Goal: Information Seeking & Learning: Find specific fact

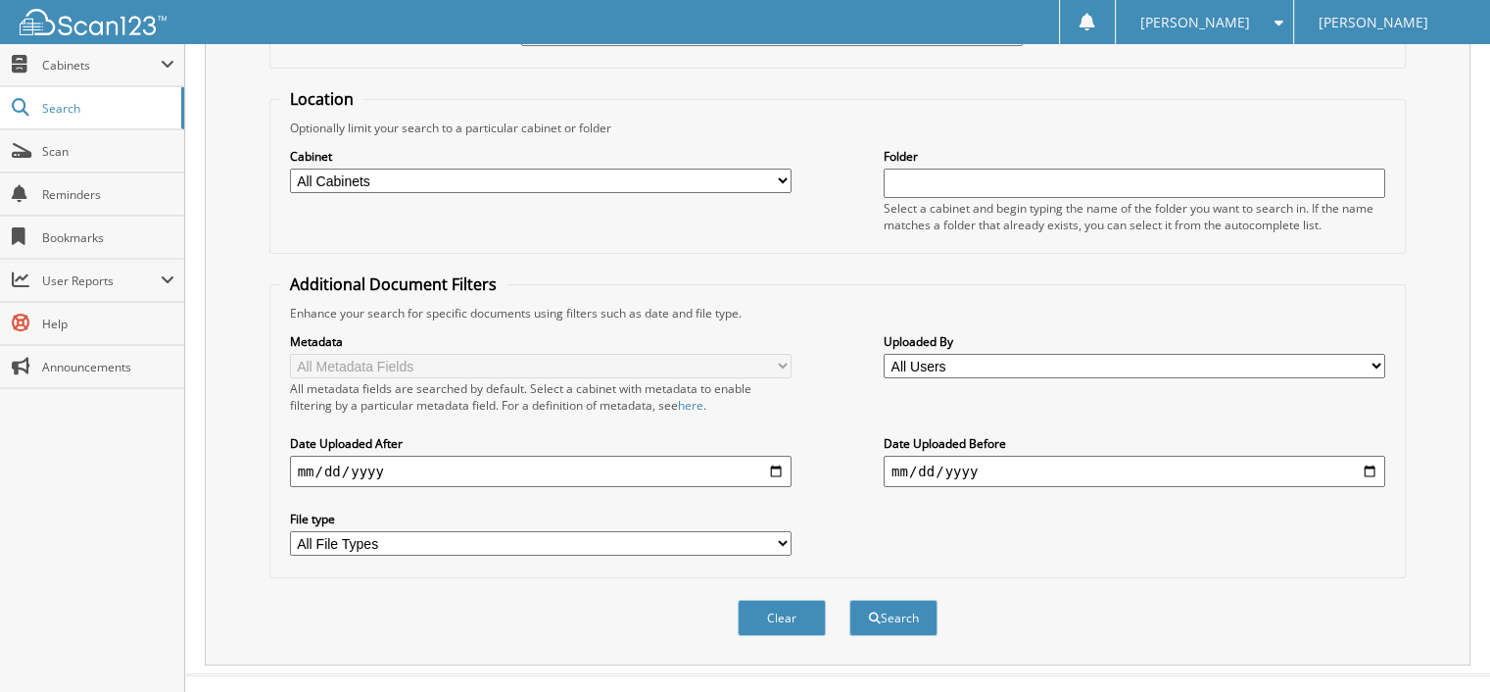
scroll to position [180, 0]
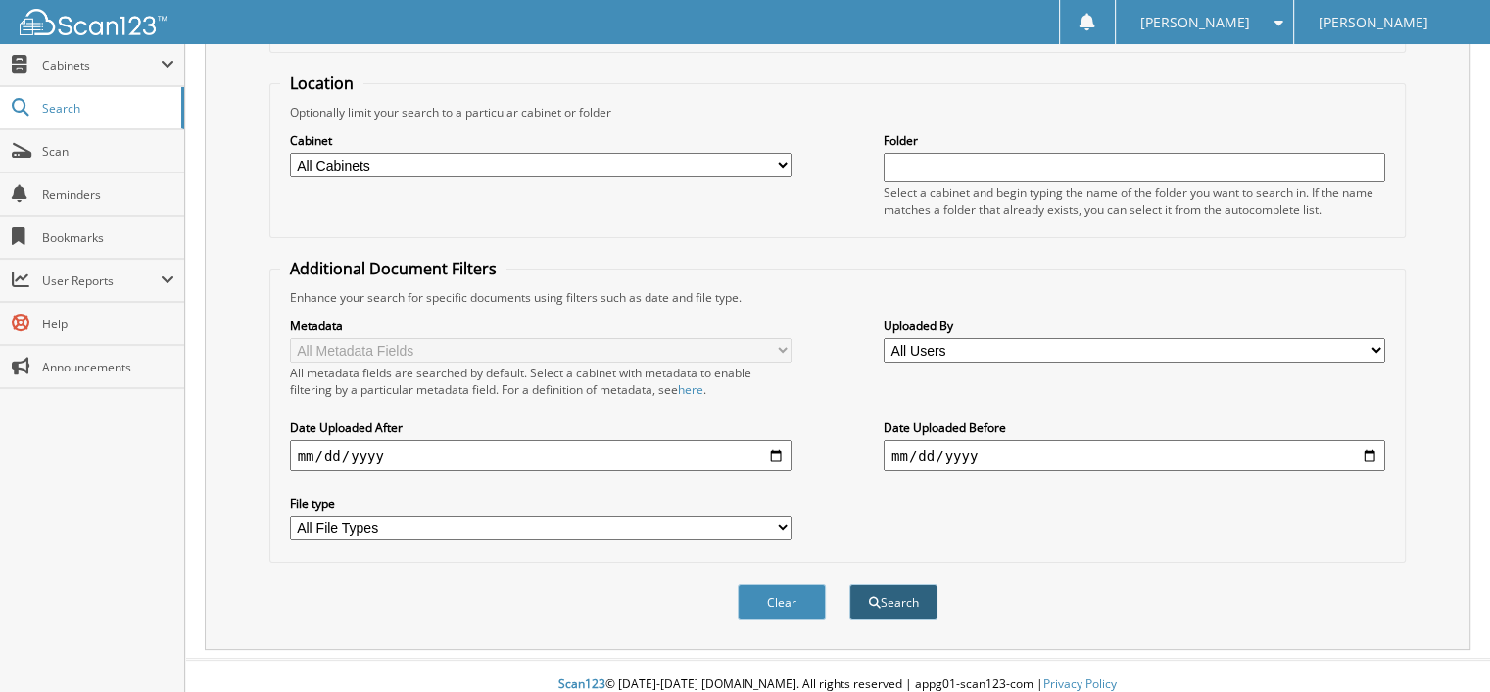
type input "31423"
click at [908, 584] on button "Search" at bounding box center [893, 602] width 88 height 36
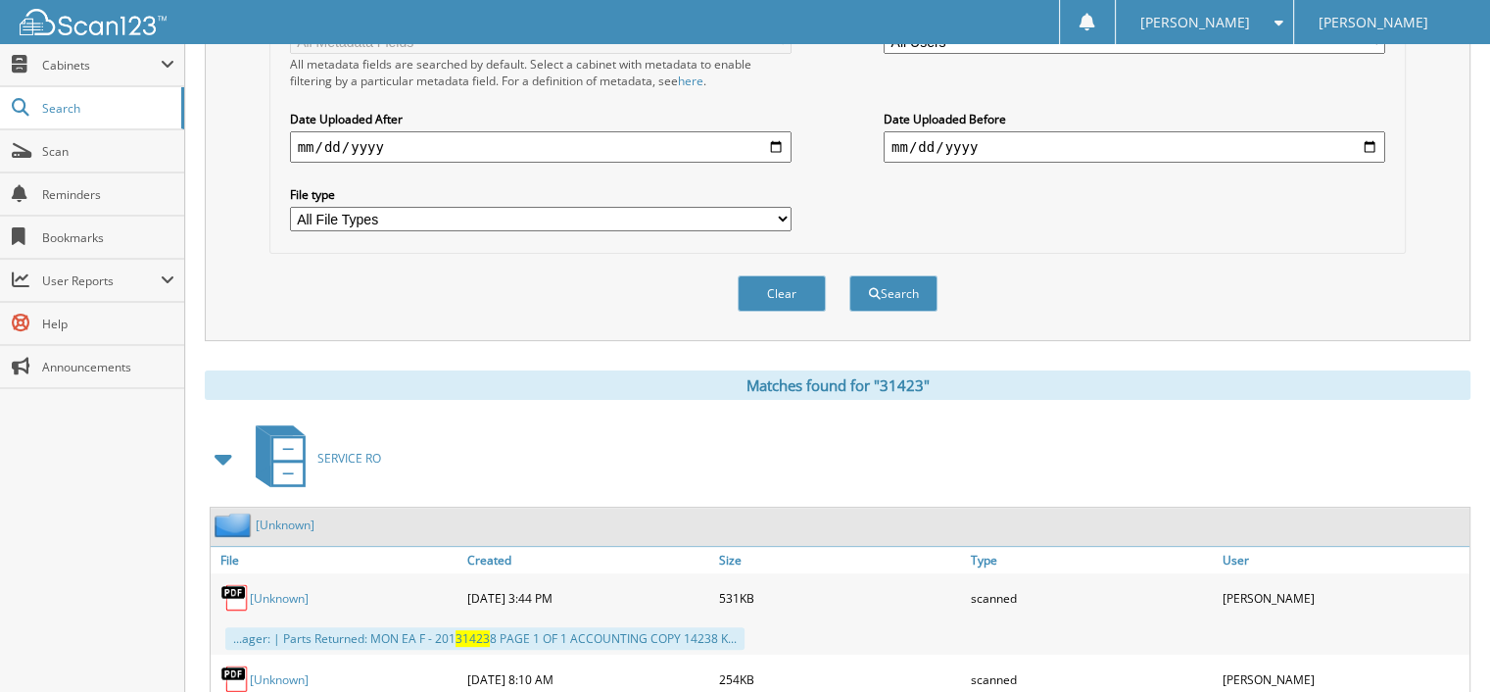
scroll to position [588, 0]
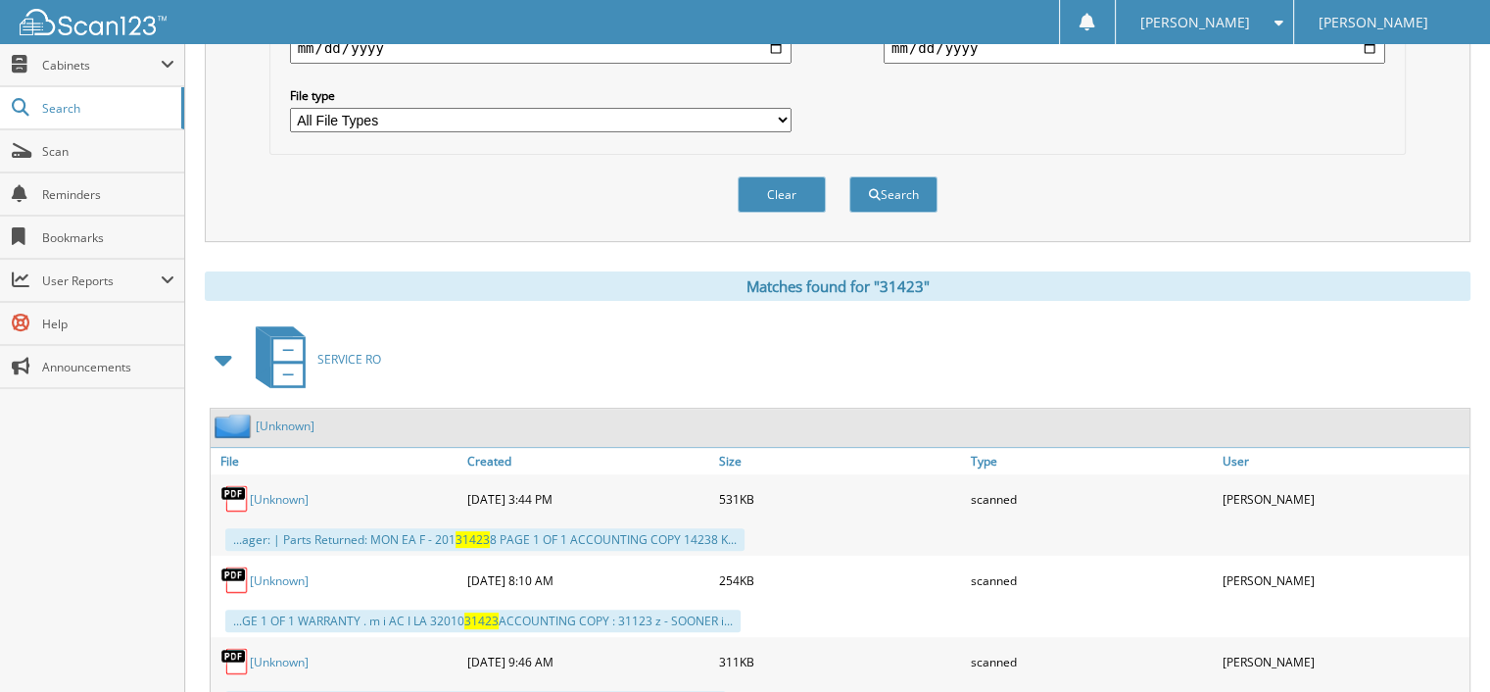
click at [281, 491] on link "[Unknown]" at bounding box center [279, 499] width 59 height 17
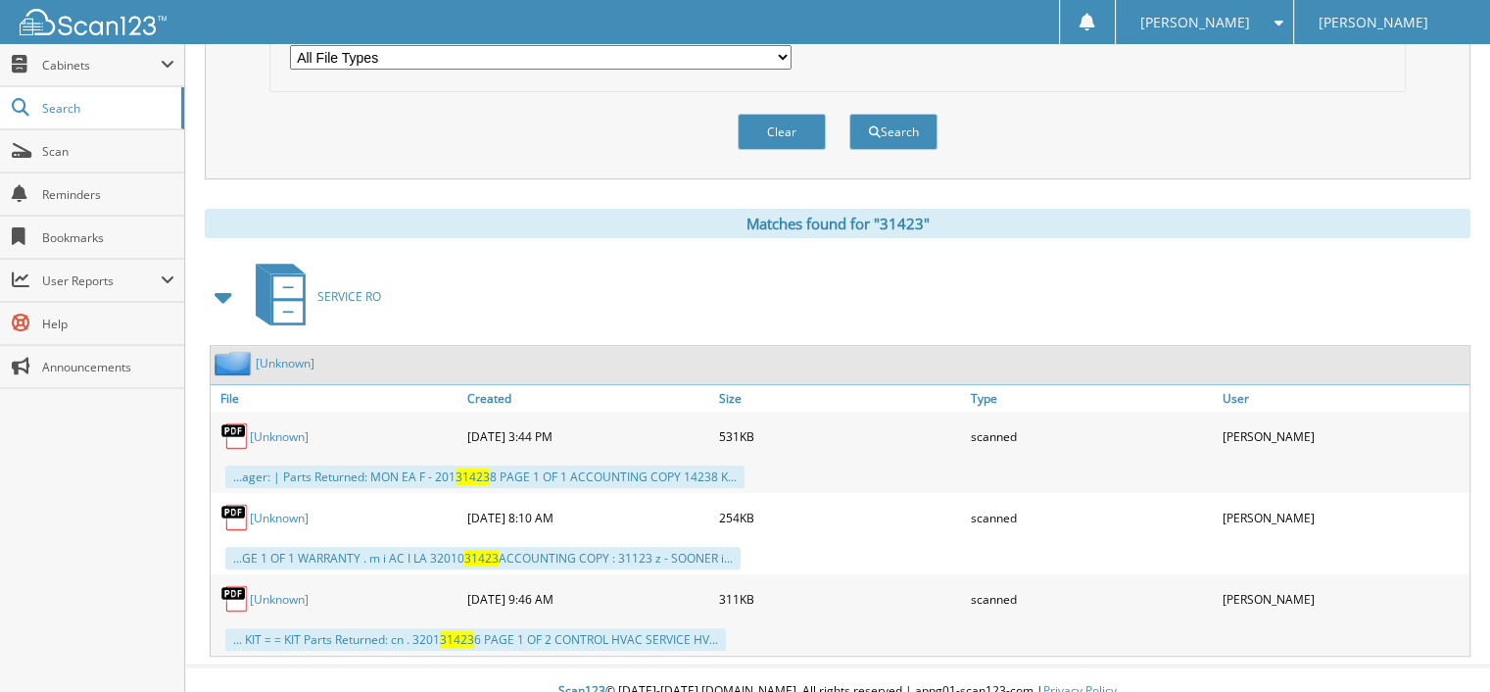
click at [273, 509] on link "[Unknown]" at bounding box center [279, 517] width 59 height 17
click at [290, 591] on link "[Unknown]" at bounding box center [279, 599] width 59 height 17
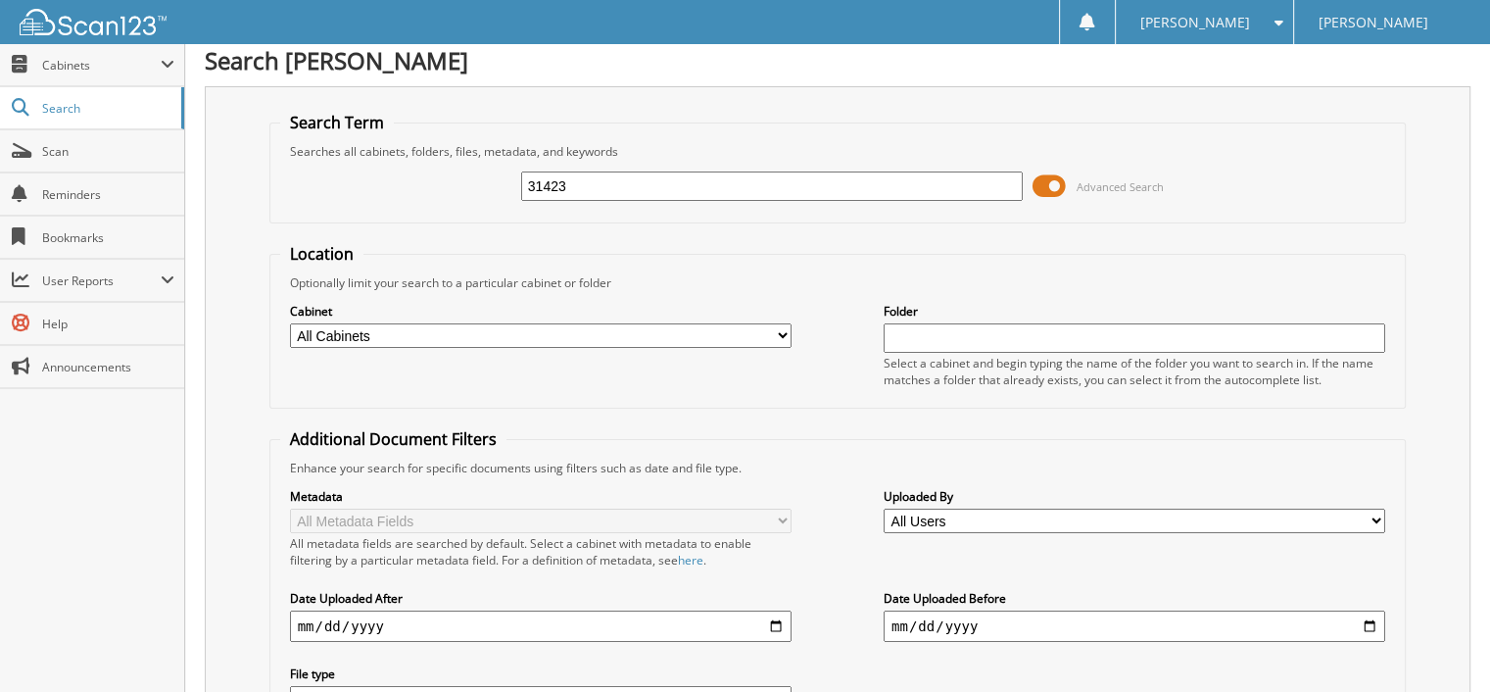
scroll to position [0, 0]
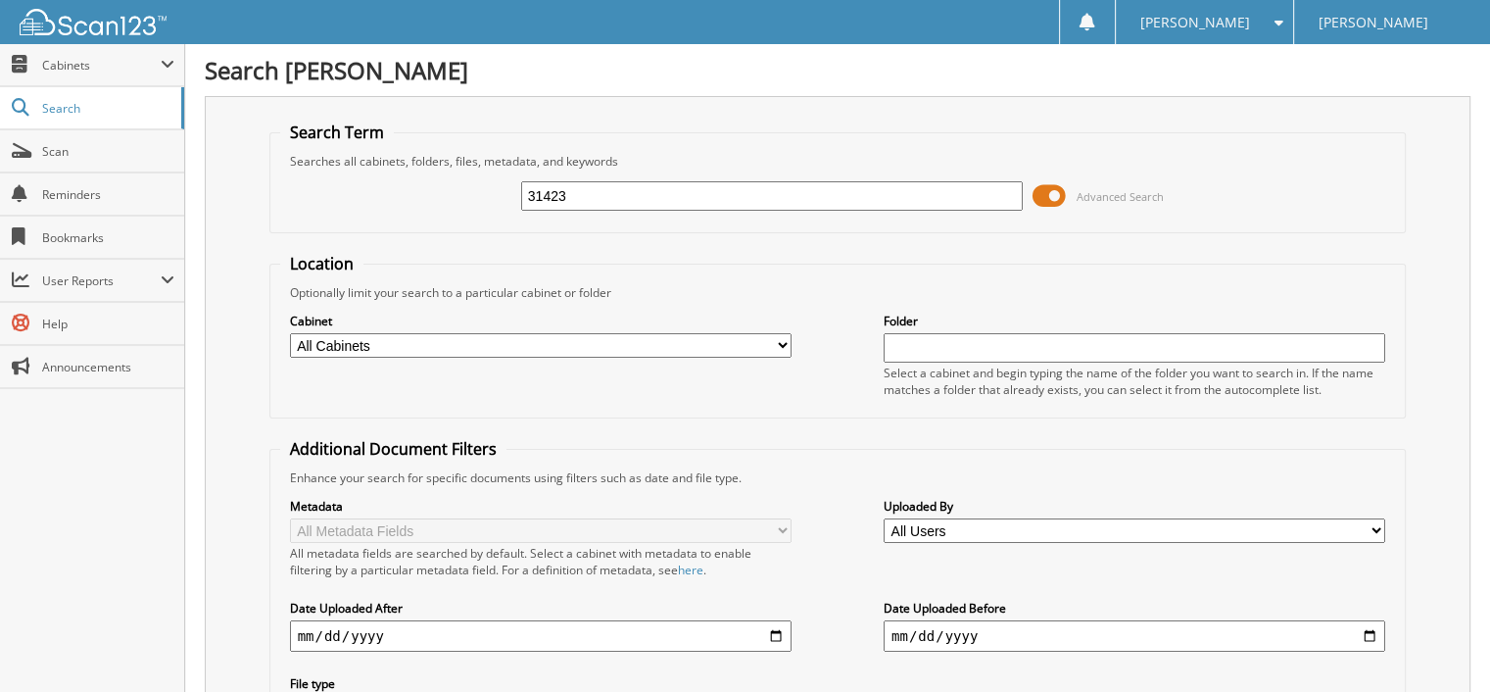
click at [588, 195] on input "31423" at bounding box center [771, 195] width 501 height 29
type input "3"
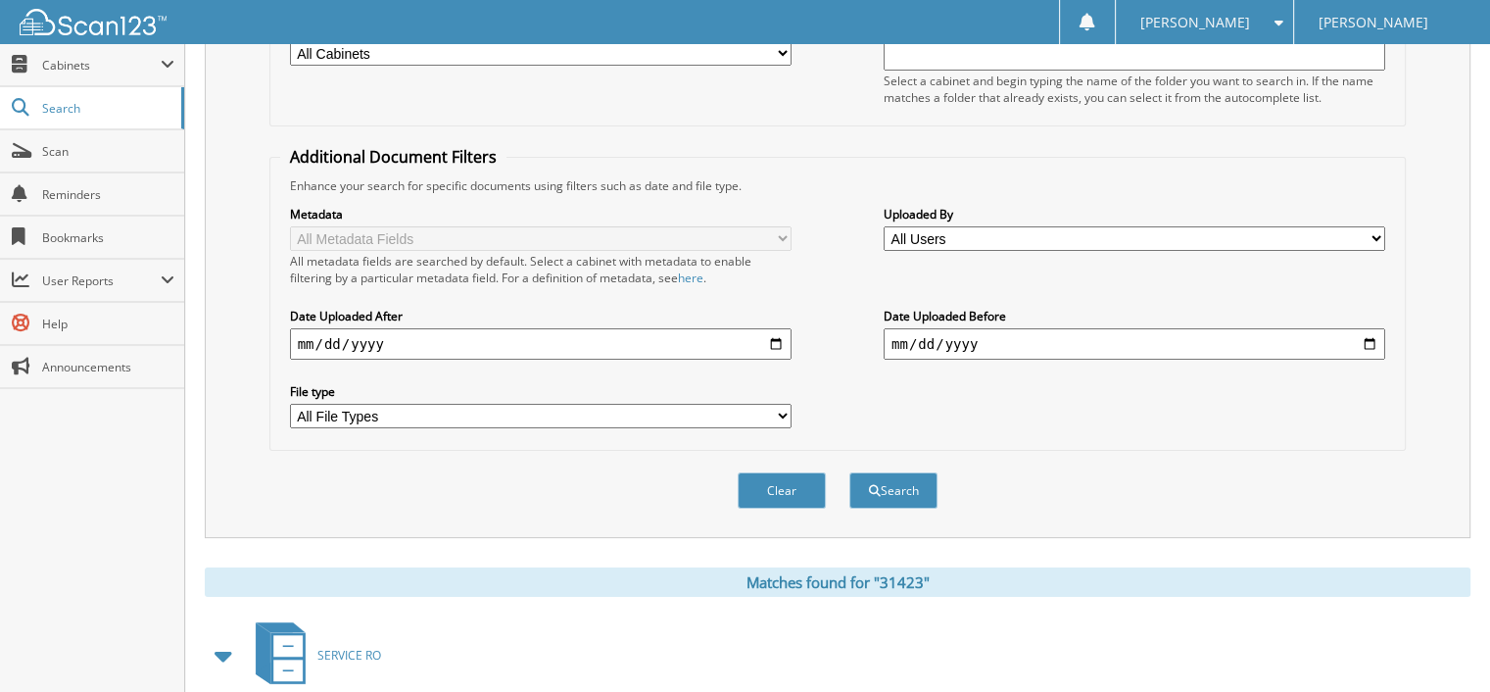
scroll to position [294, 0]
type input "DURSTIN"
click at [787, 473] on button "Clear" at bounding box center [782, 488] width 88 height 36
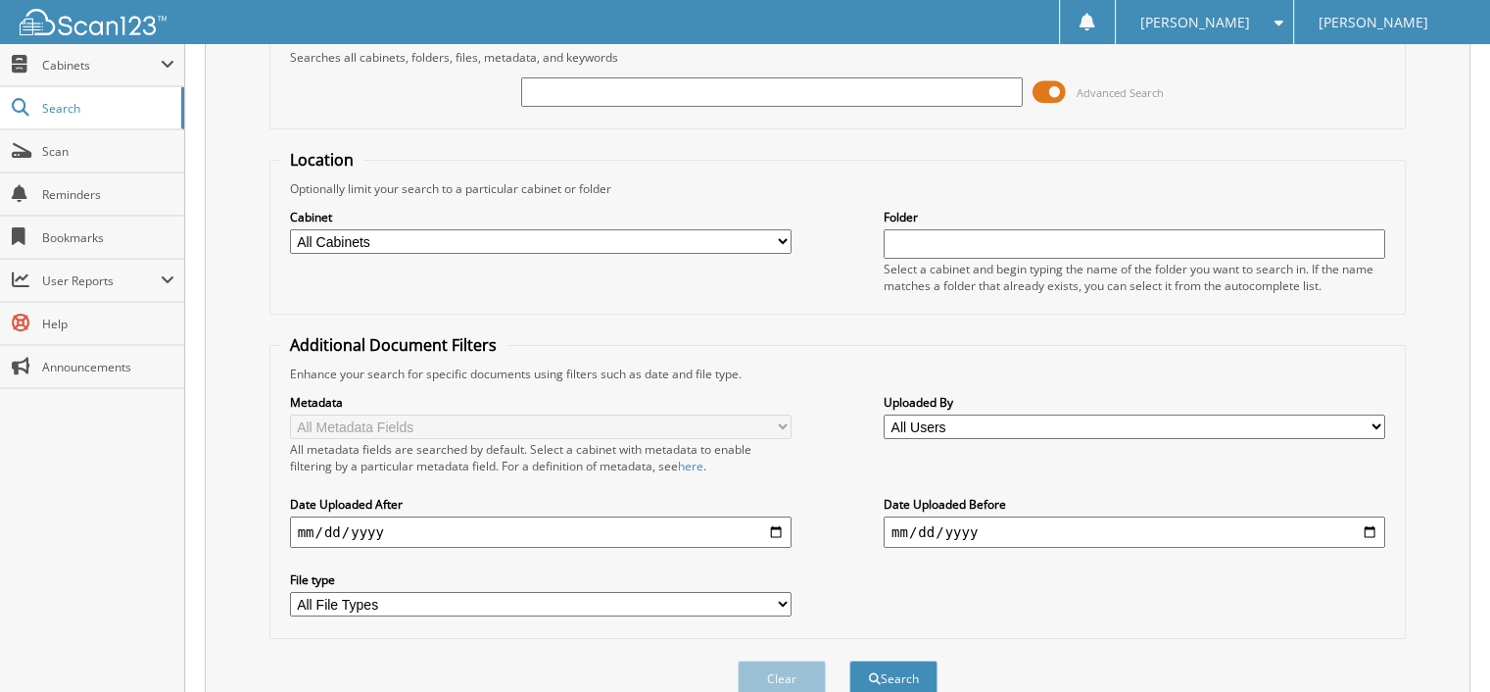
scroll to position [0, 0]
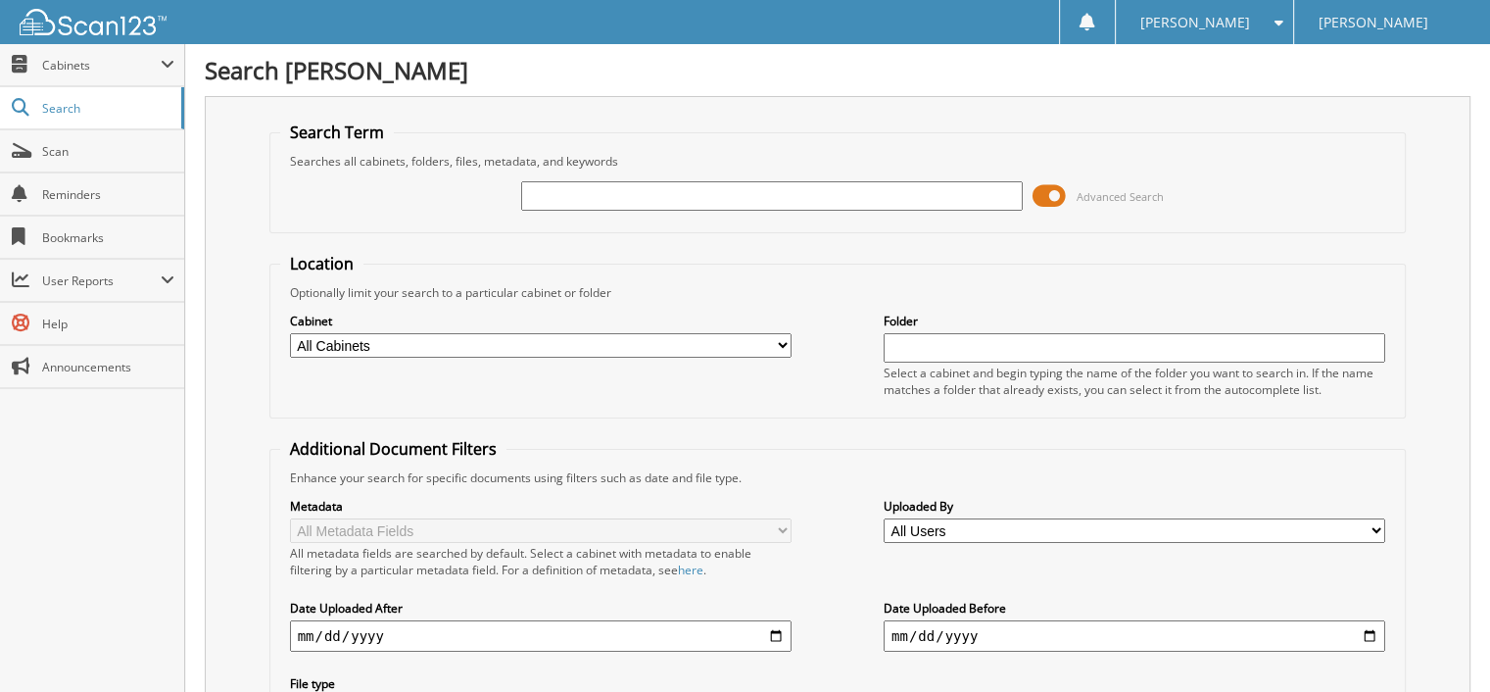
click at [534, 196] on input "text" at bounding box center [771, 195] width 501 height 29
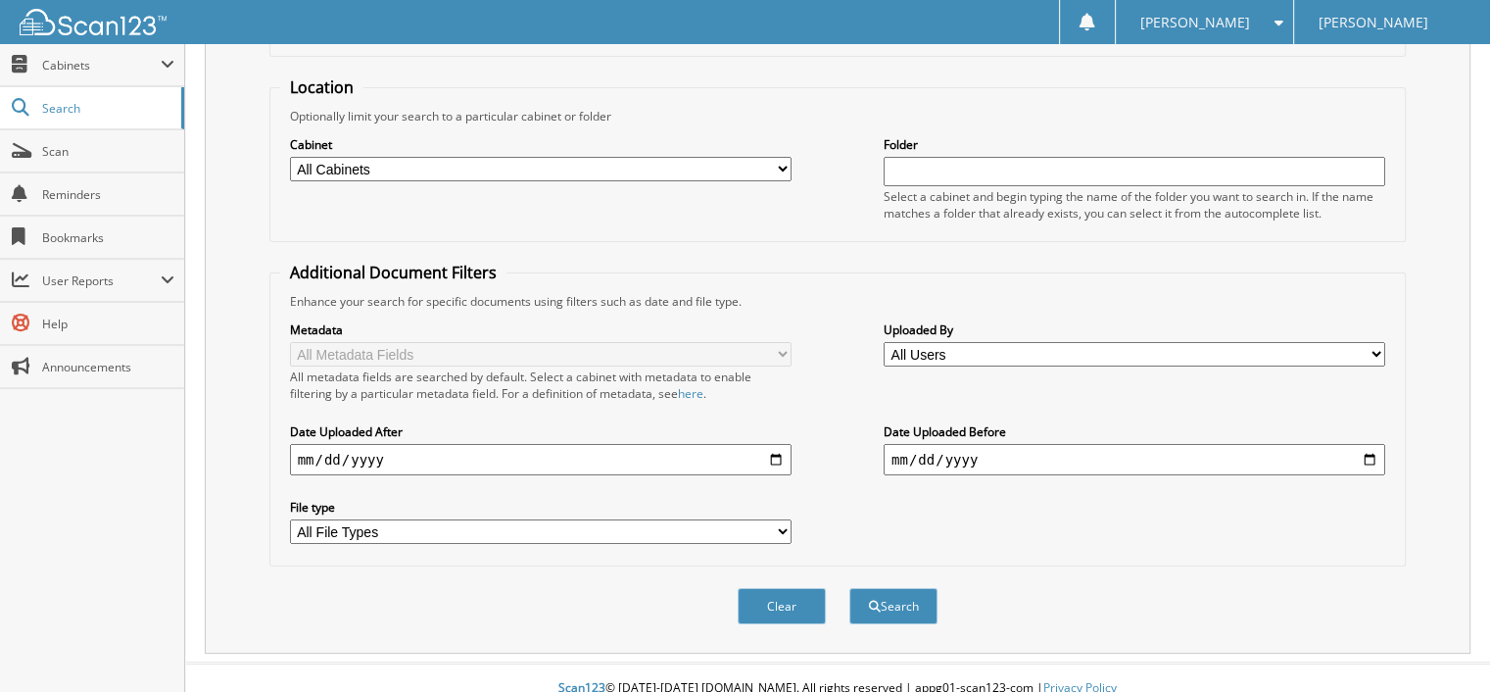
scroll to position [180, 0]
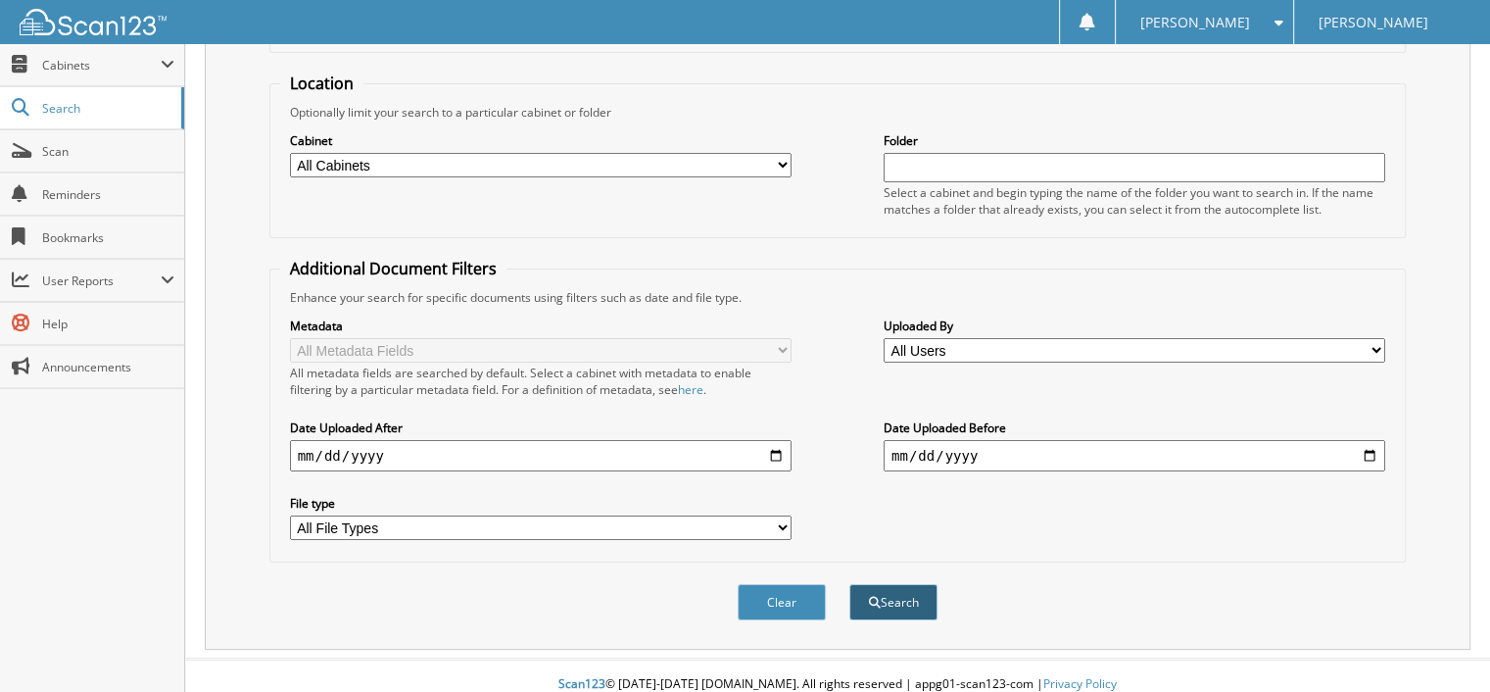
type input "DURSTIN"
click at [900, 590] on button "Search" at bounding box center [893, 602] width 88 height 36
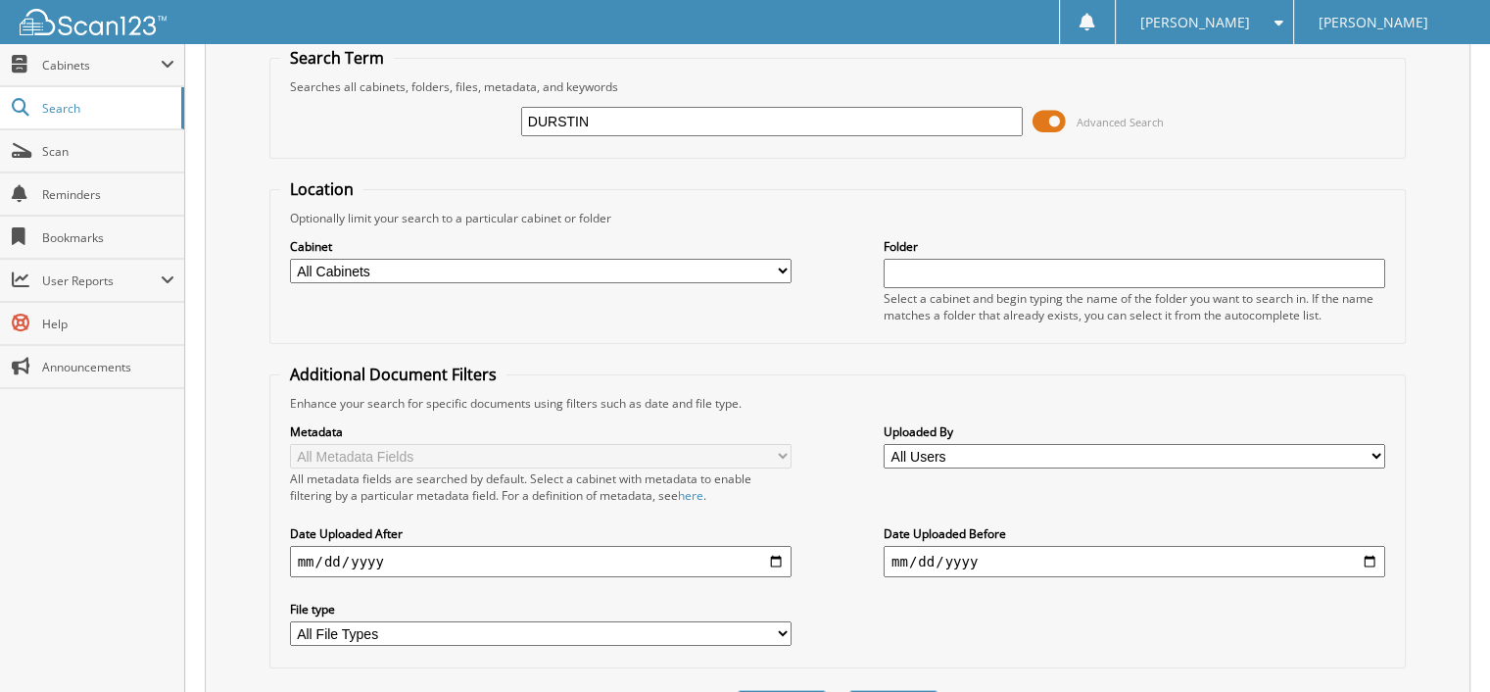
scroll to position [249, 0]
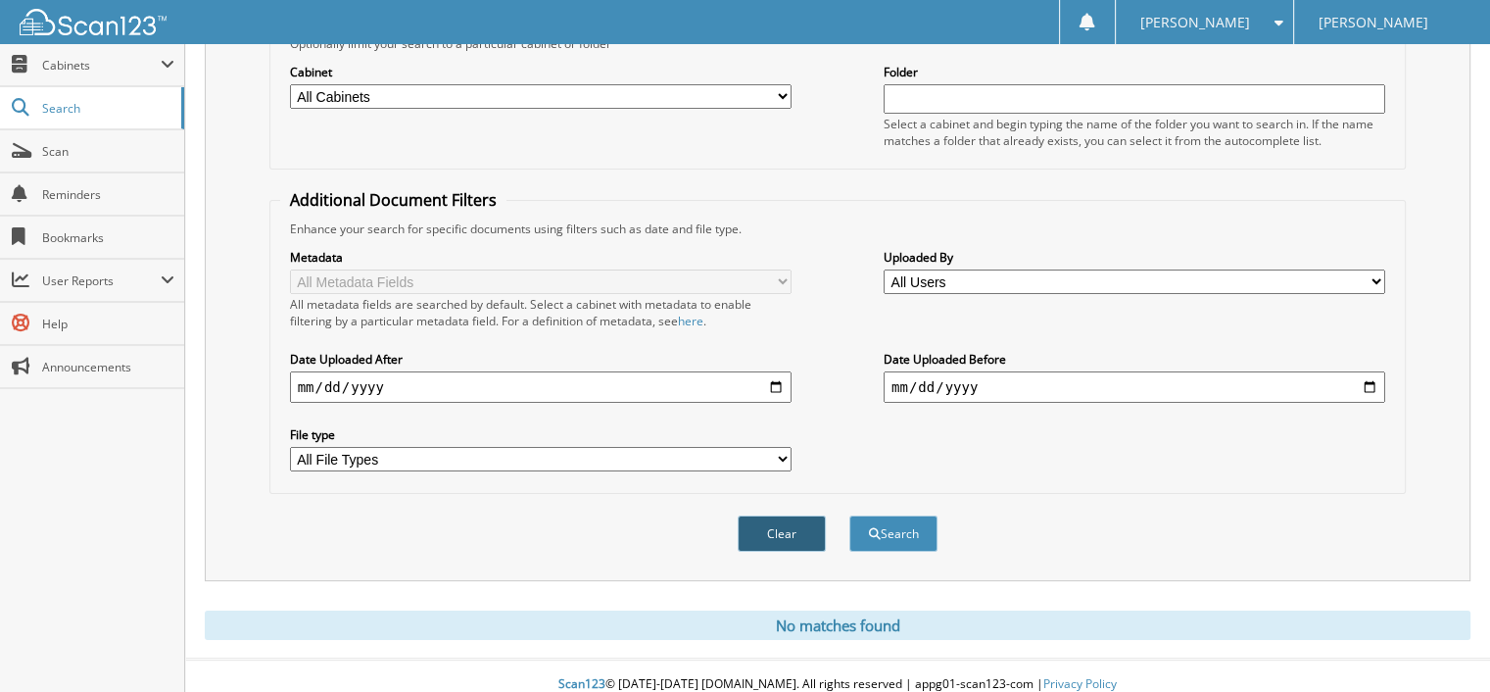
click at [780, 515] on button "Clear" at bounding box center [782, 533] width 88 height 36
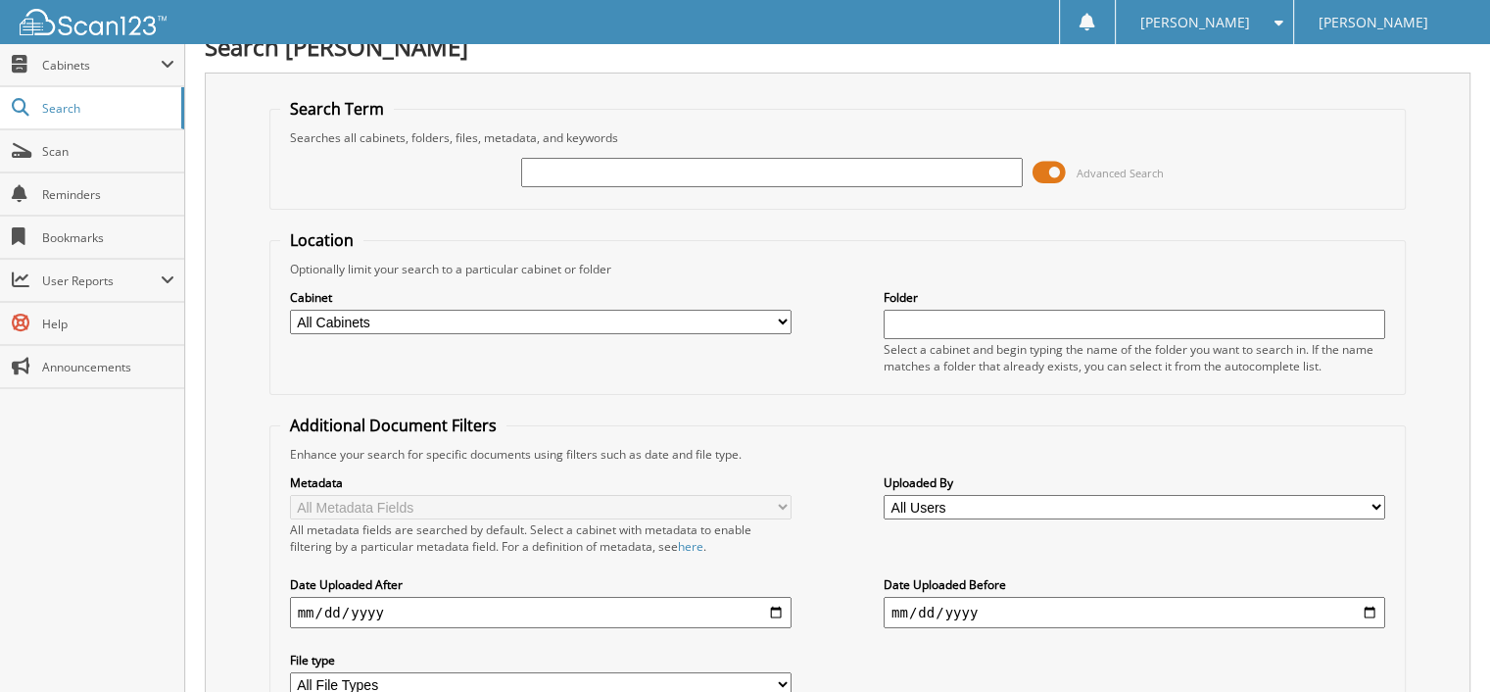
scroll to position [0, 0]
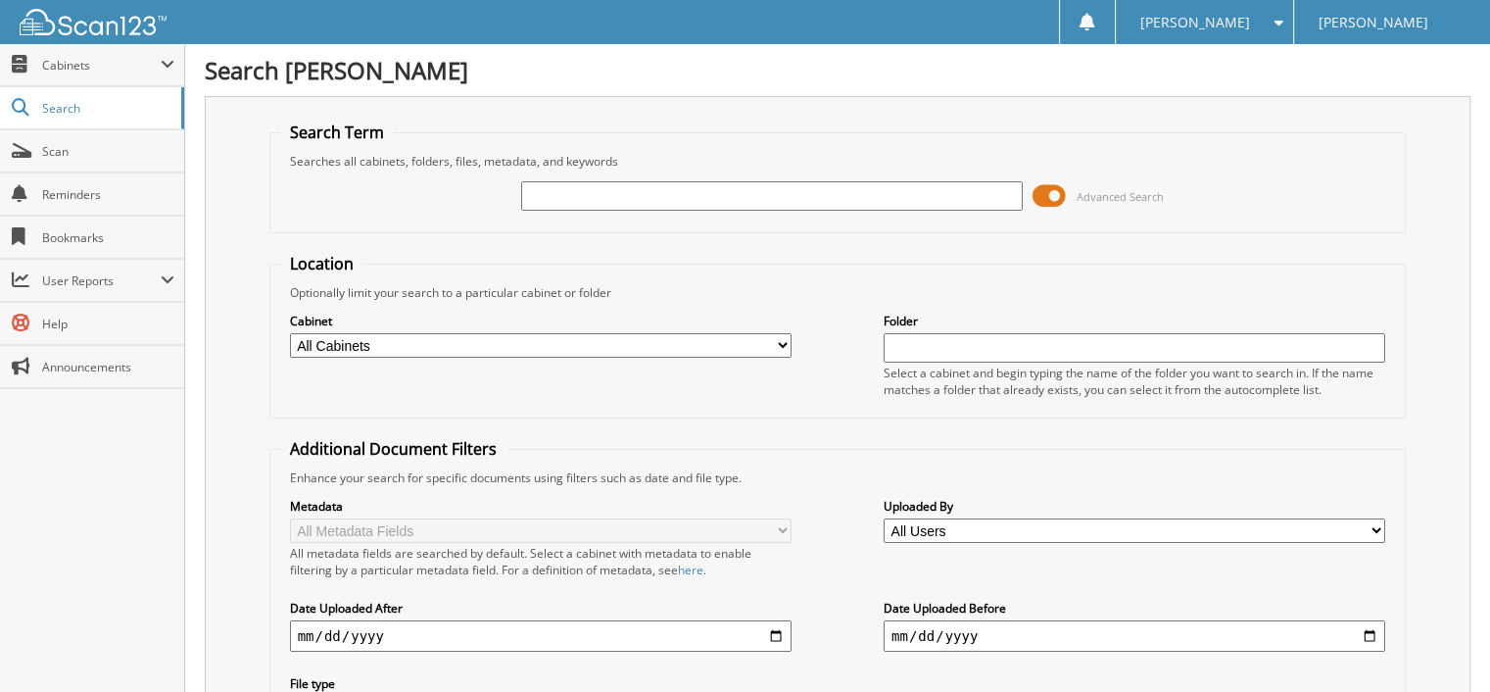
click at [545, 191] on input "text" at bounding box center [771, 195] width 501 height 29
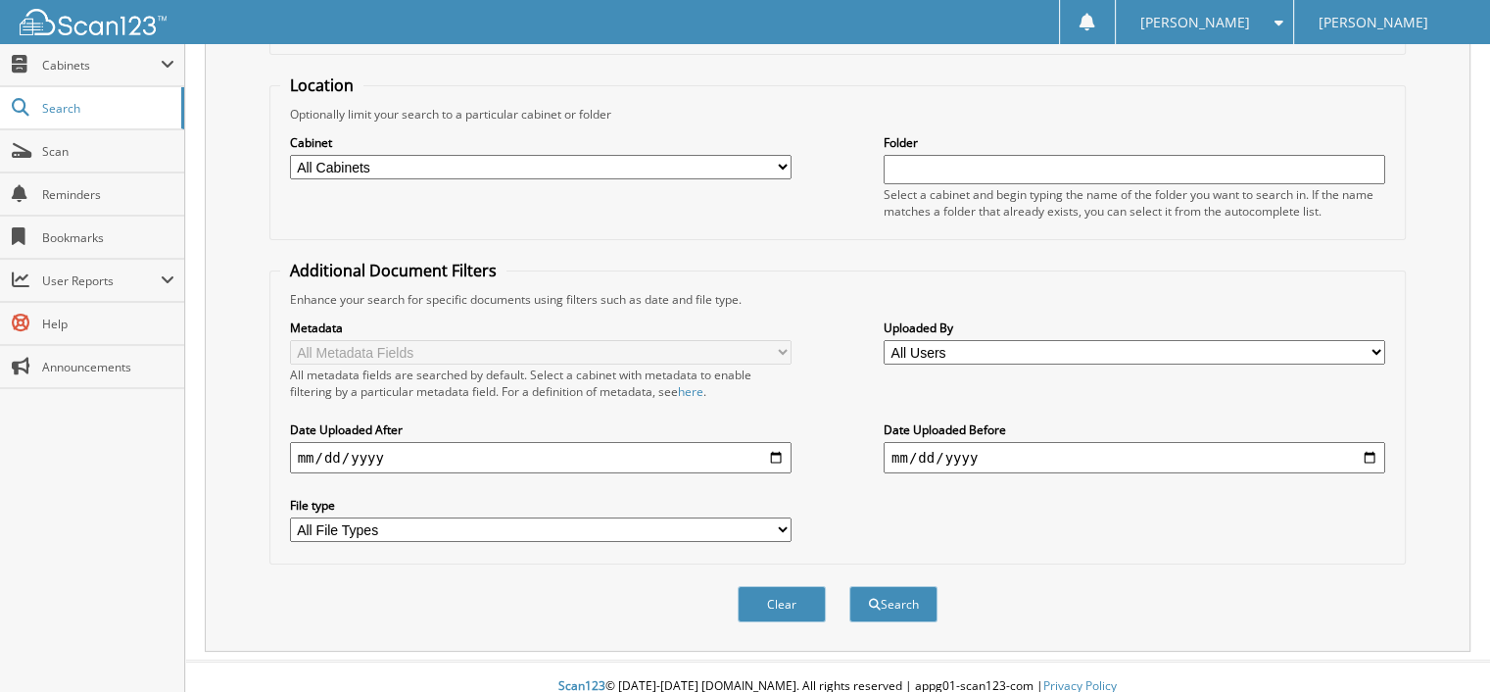
scroll to position [180, 0]
type input "31423"
click at [893, 584] on button "Search" at bounding box center [893, 602] width 88 height 36
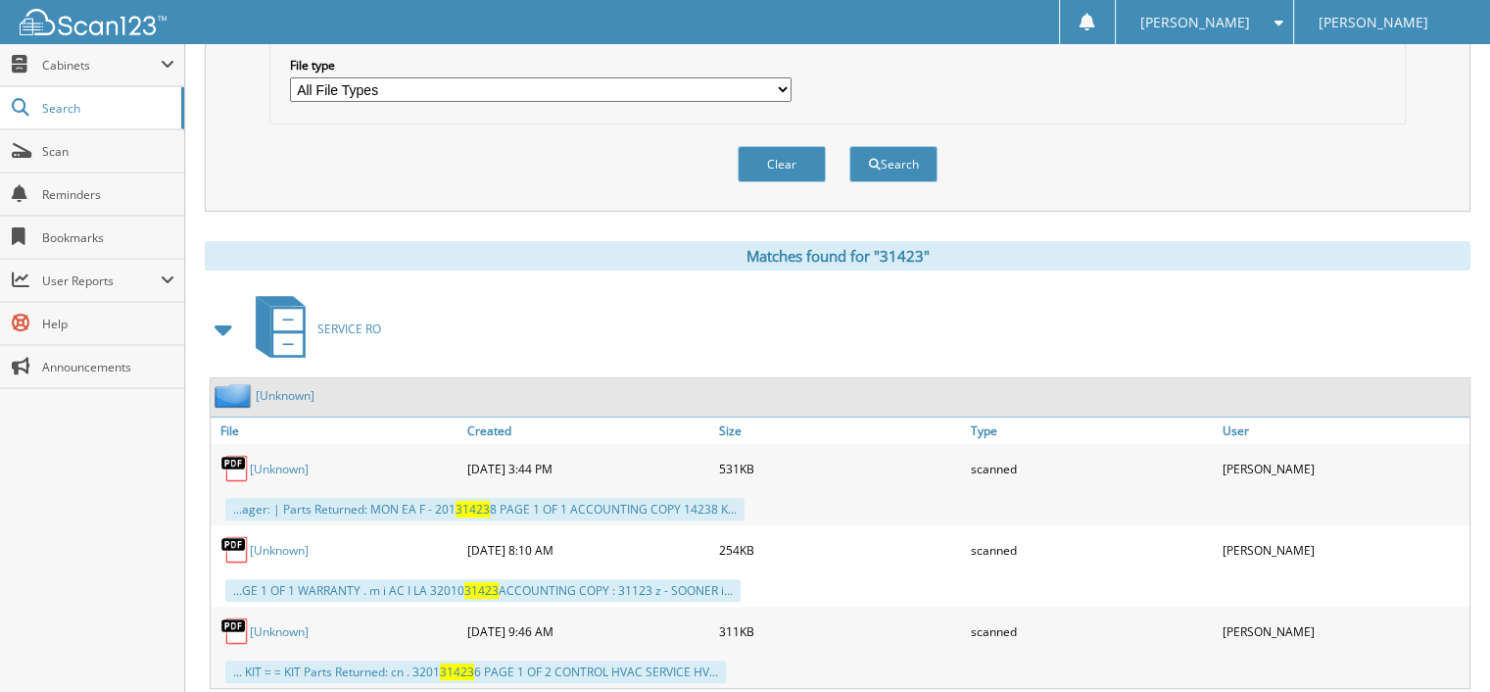
scroll to position [650, 0]
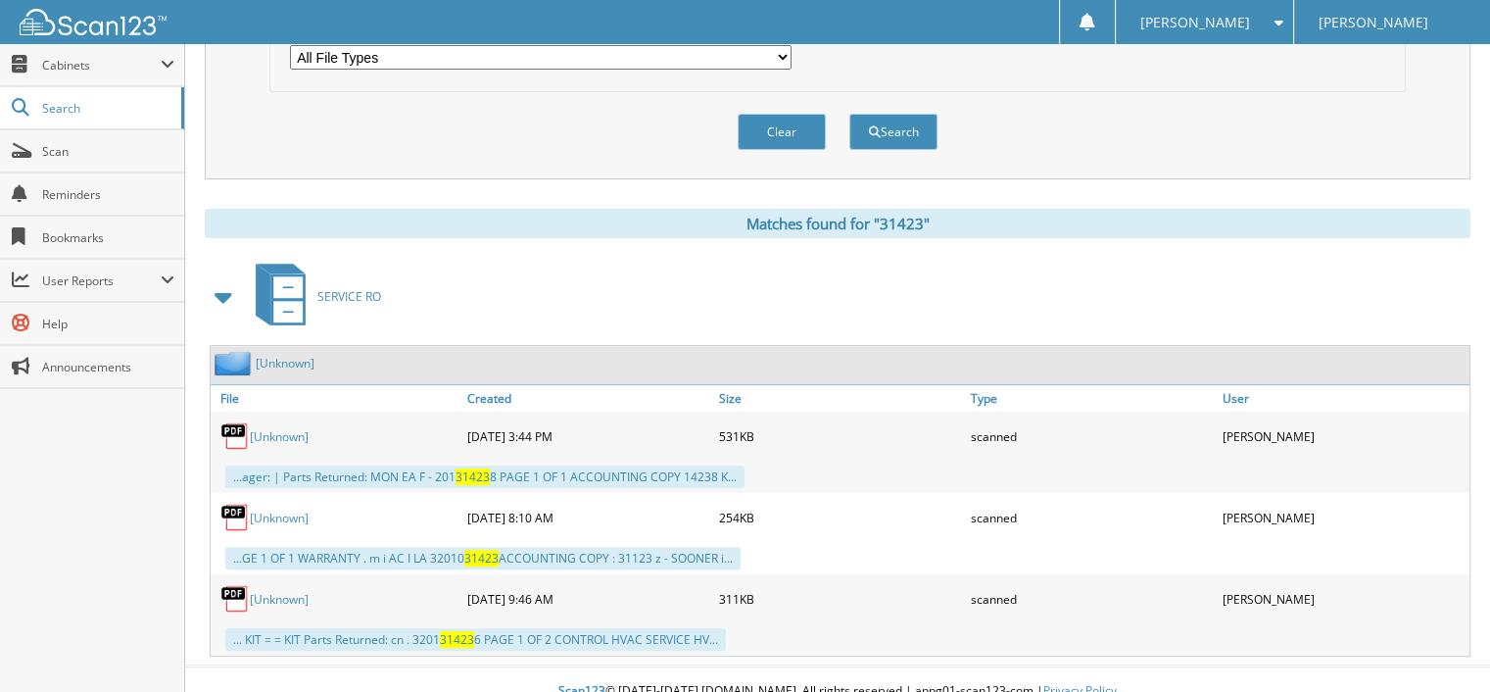
click at [274, 509] on link "[Unknown]" at bounding box center [279, 517] width 59 height 17
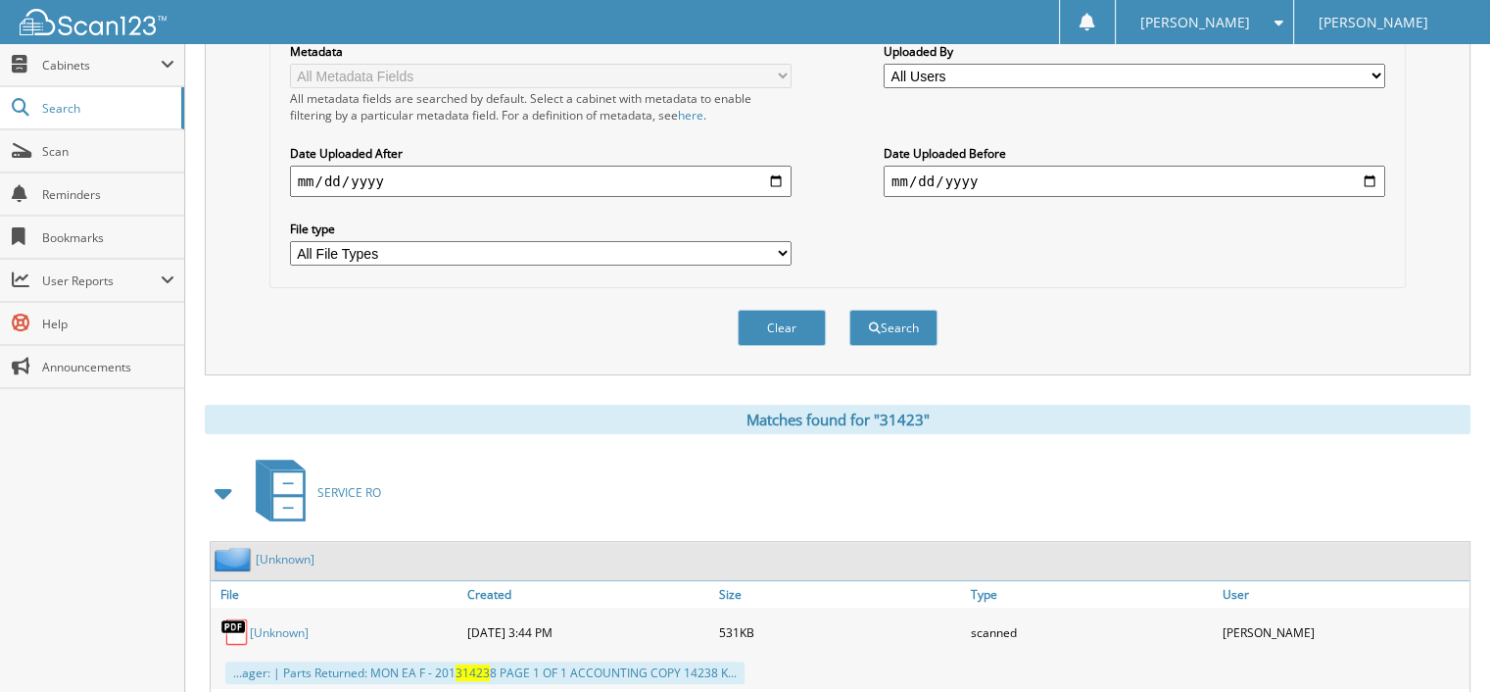
scroll to position [357, 0]
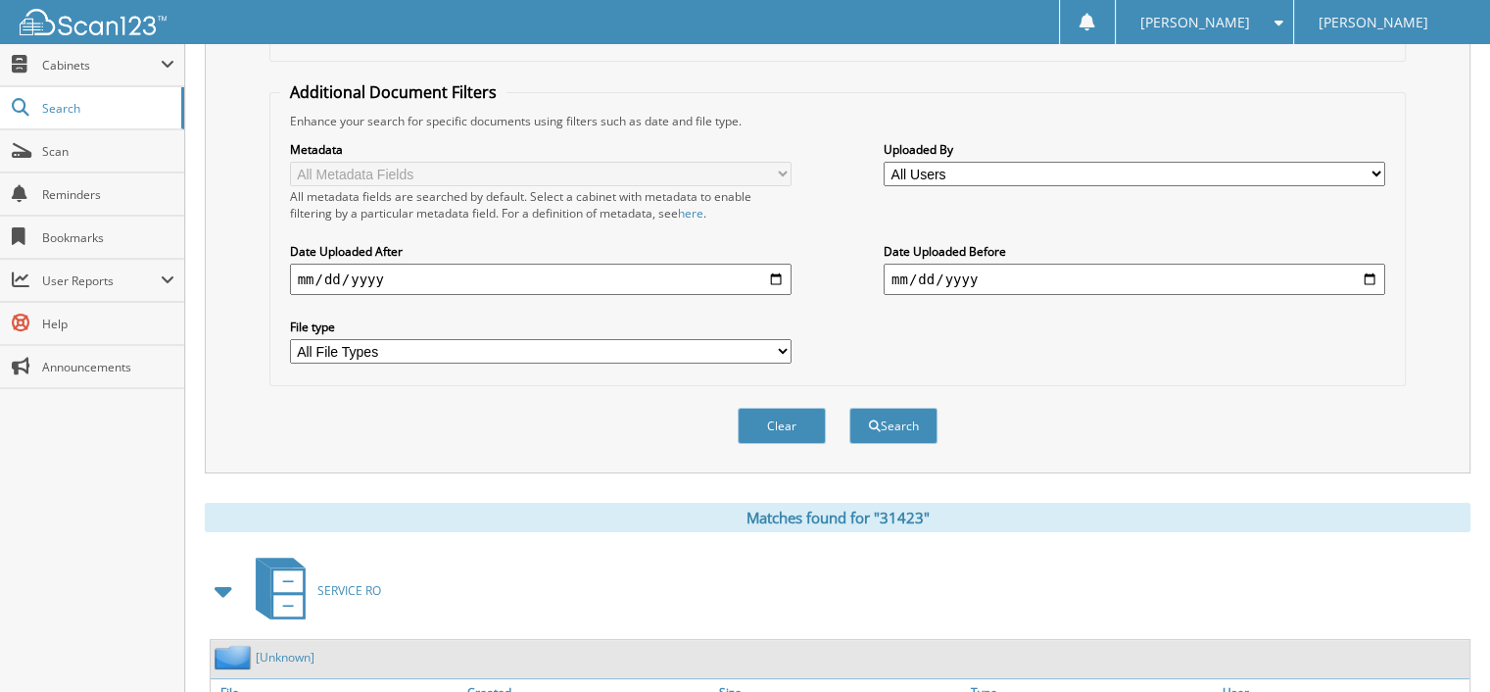
click at [1375, 162] on select "All Users Ann Sanchez BRENDA HEDRICK Cinnamon Howell Danae DeQuasie Darianna Le…" at bounding box center [1133, 174] width 501 height 24
select select "64032"
click at [883, 162] on select "All Users Ann Sanchez BRENDA HEDRICK Cinnamon Howell Danae DeQuasie Darianna Le…" at bounding box center [1133, 174] width 501 height 24
click at [895, 267] on input "date" at bounding box center [1133, 278] width 501 height 31
type input "[DATE]"
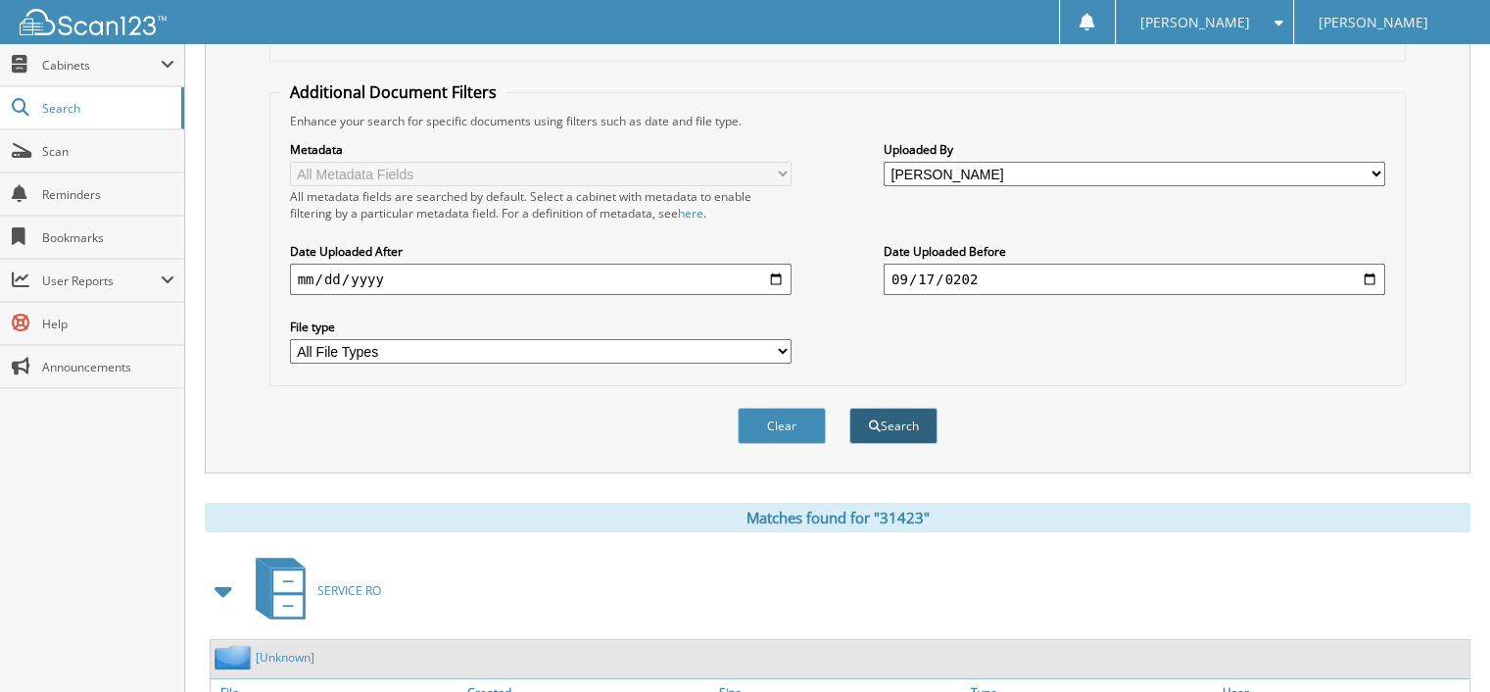
click at [900, 407] on button "Search" at bounding box center [893, 425] width 88 height 36
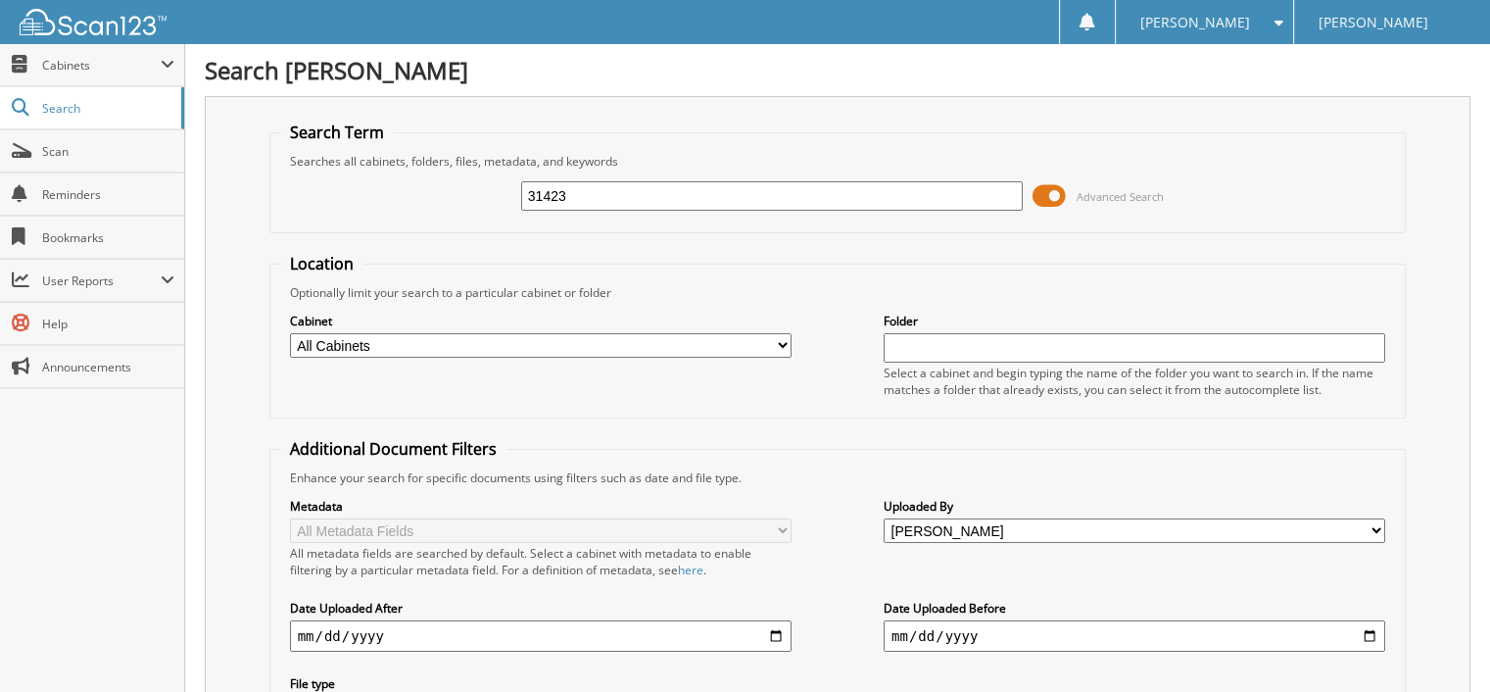
click at [901, 342] on input "text" at bounding box center [1133, 347] width 501 height 29
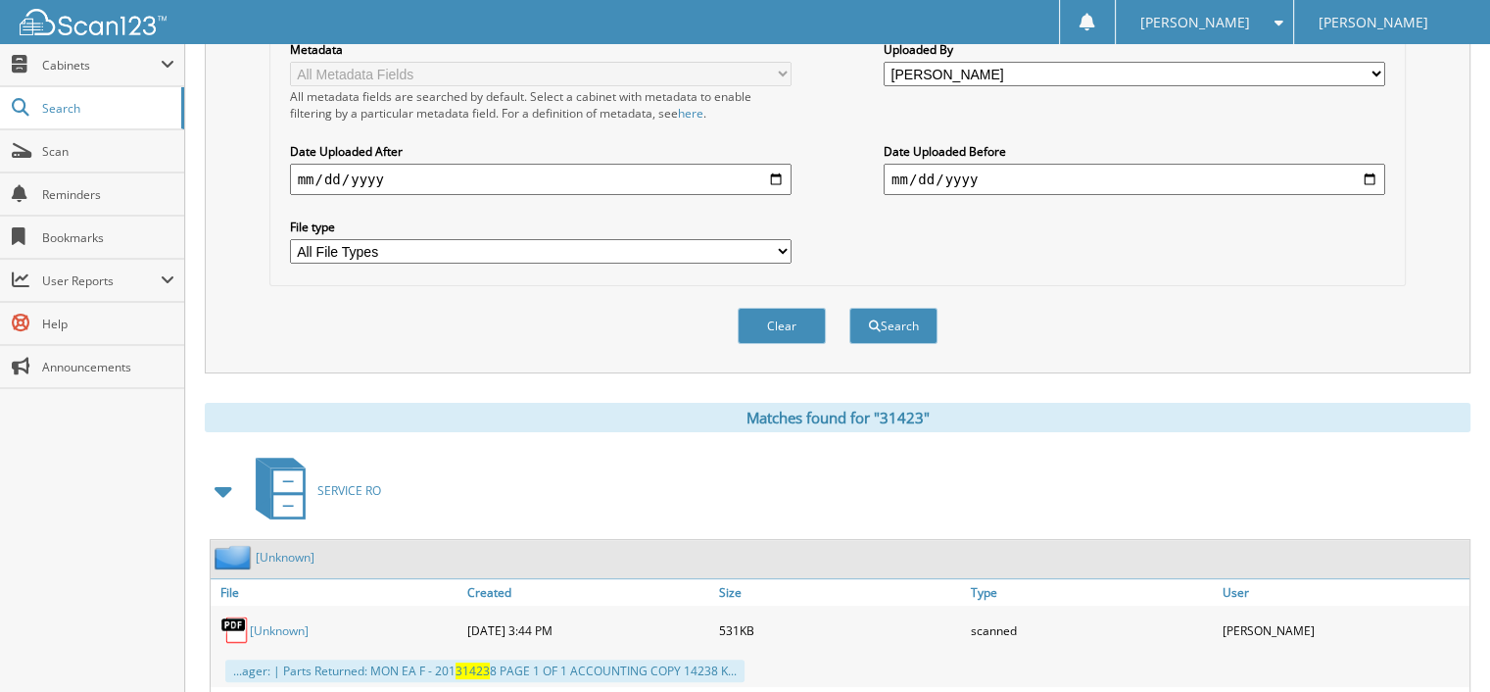
scroll to position [490, 0]
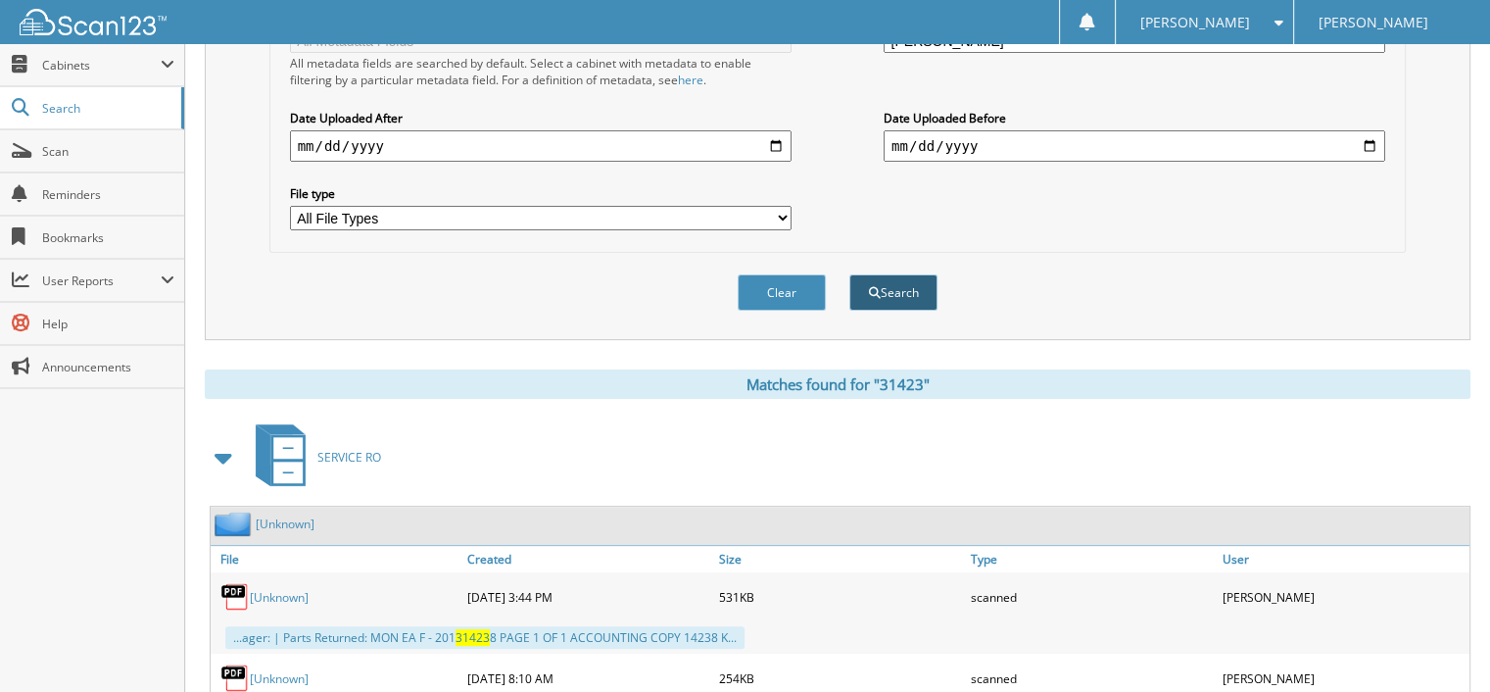
type input "DURSTIN"
click at [893, 275] on button "Search" at bounding box center [893, 292] width 88 height 36
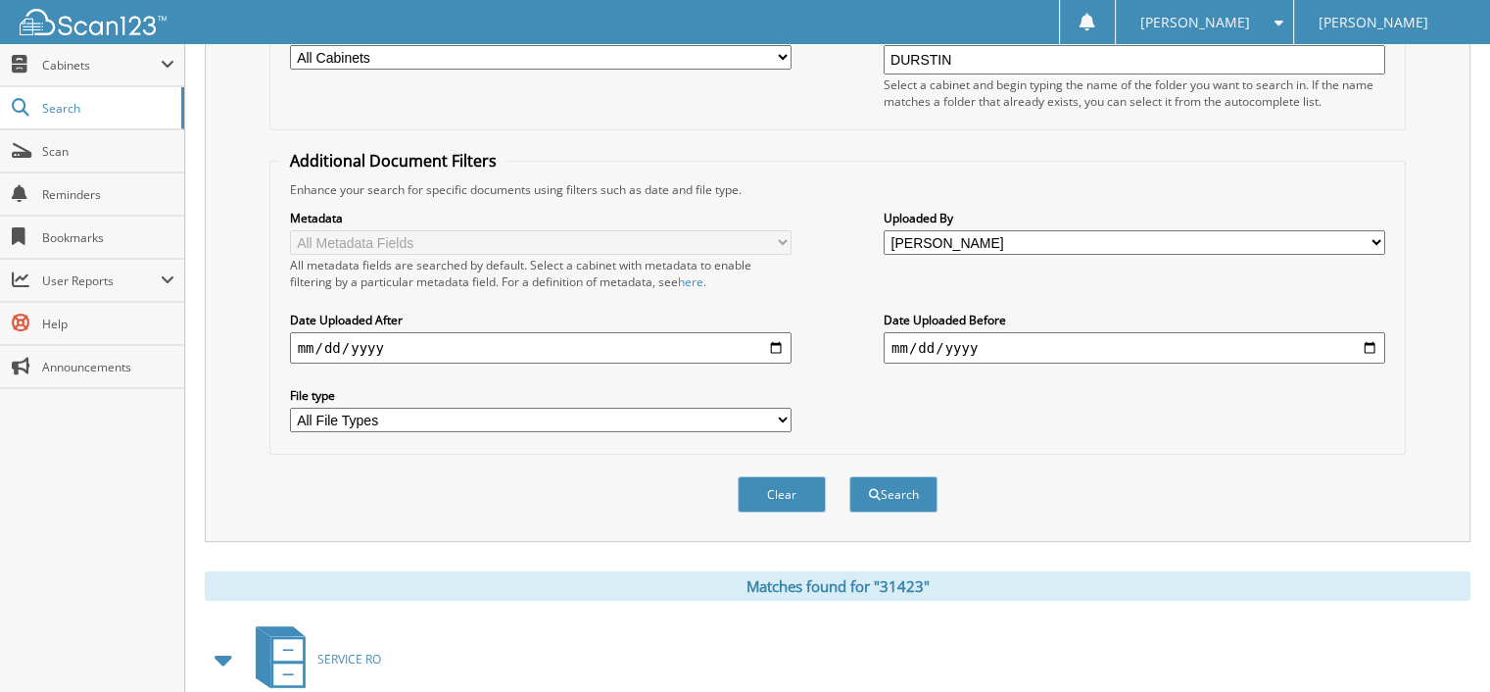
scroll to position [392, 0]
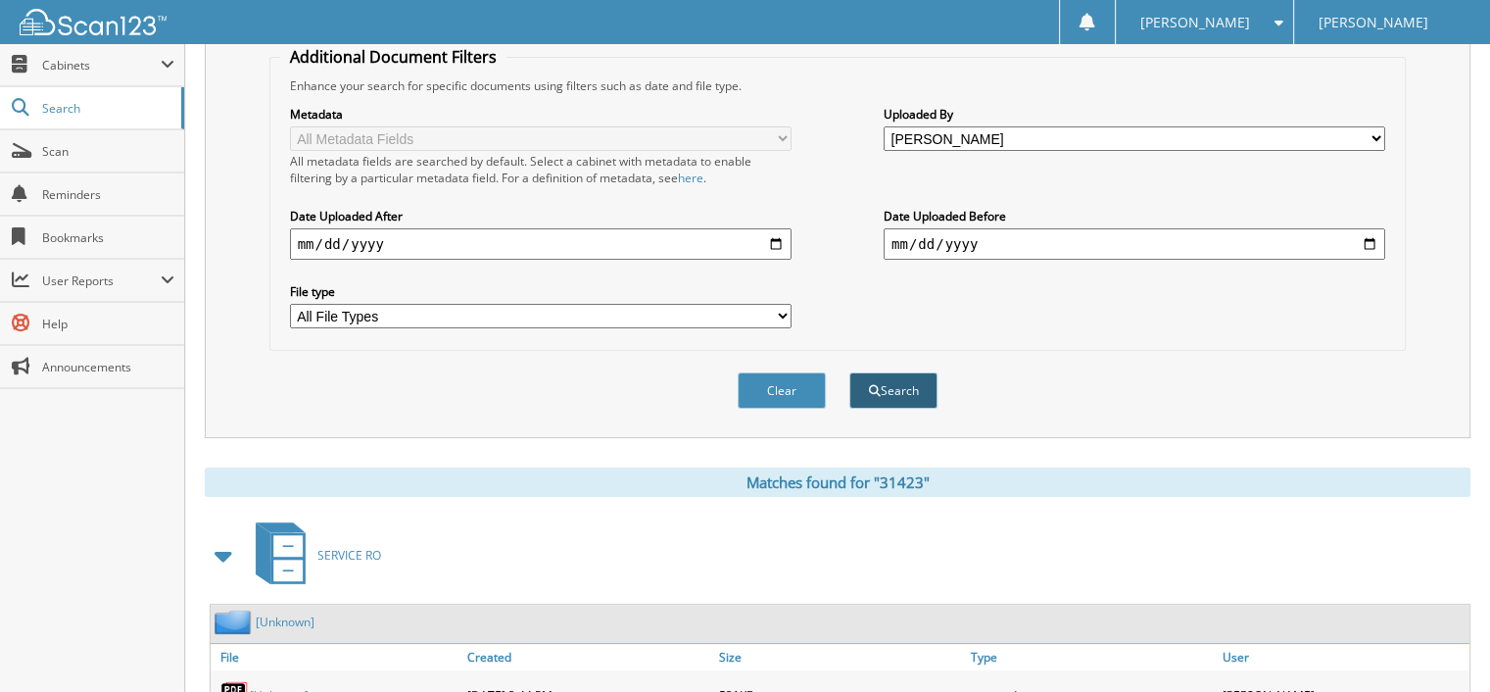
click at [902, 374] on button "Search" at bounding box center [893, 390] width 88 height 36
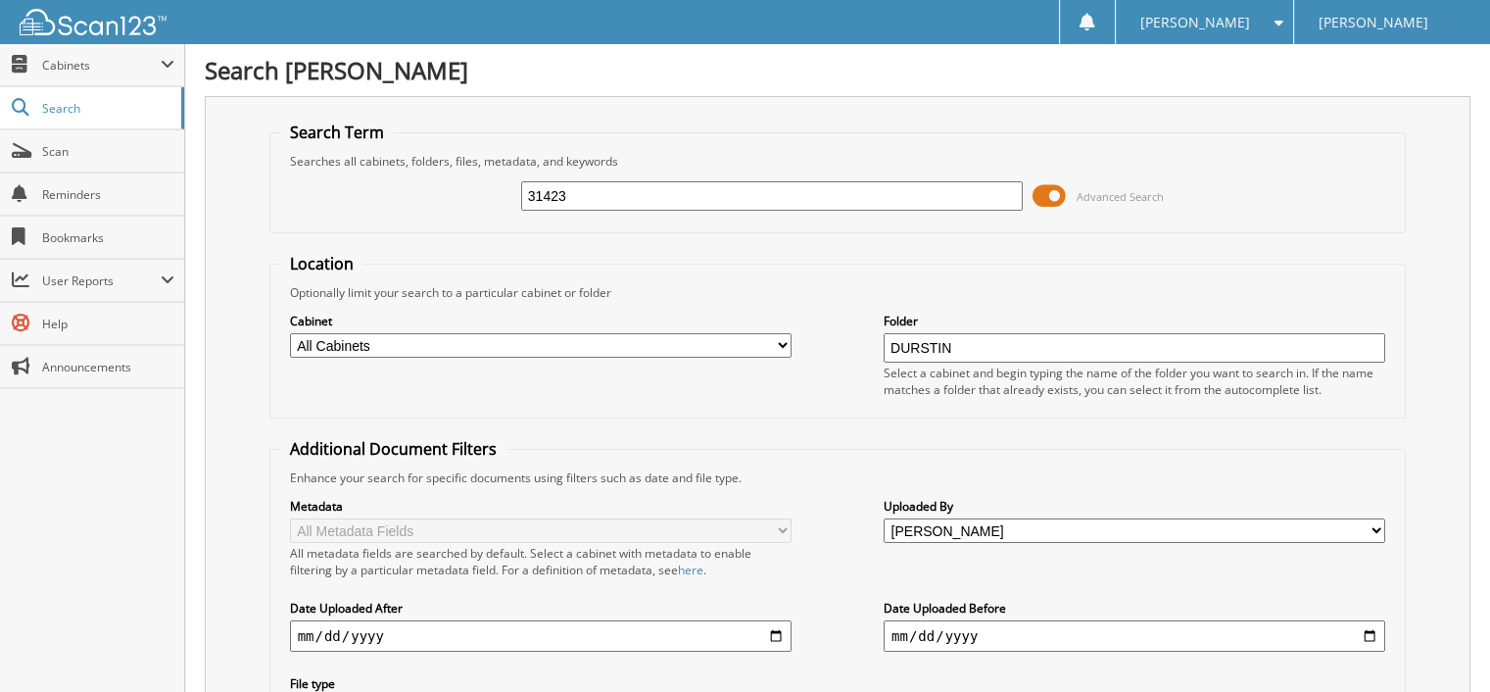
click at [572, 195] on input "31423" at bounding box center [771, 195] width 501 height 29
click at [302, 620] on input "date" at bounding box center [540, 635] width 501 height 31
type input "[DATE]"
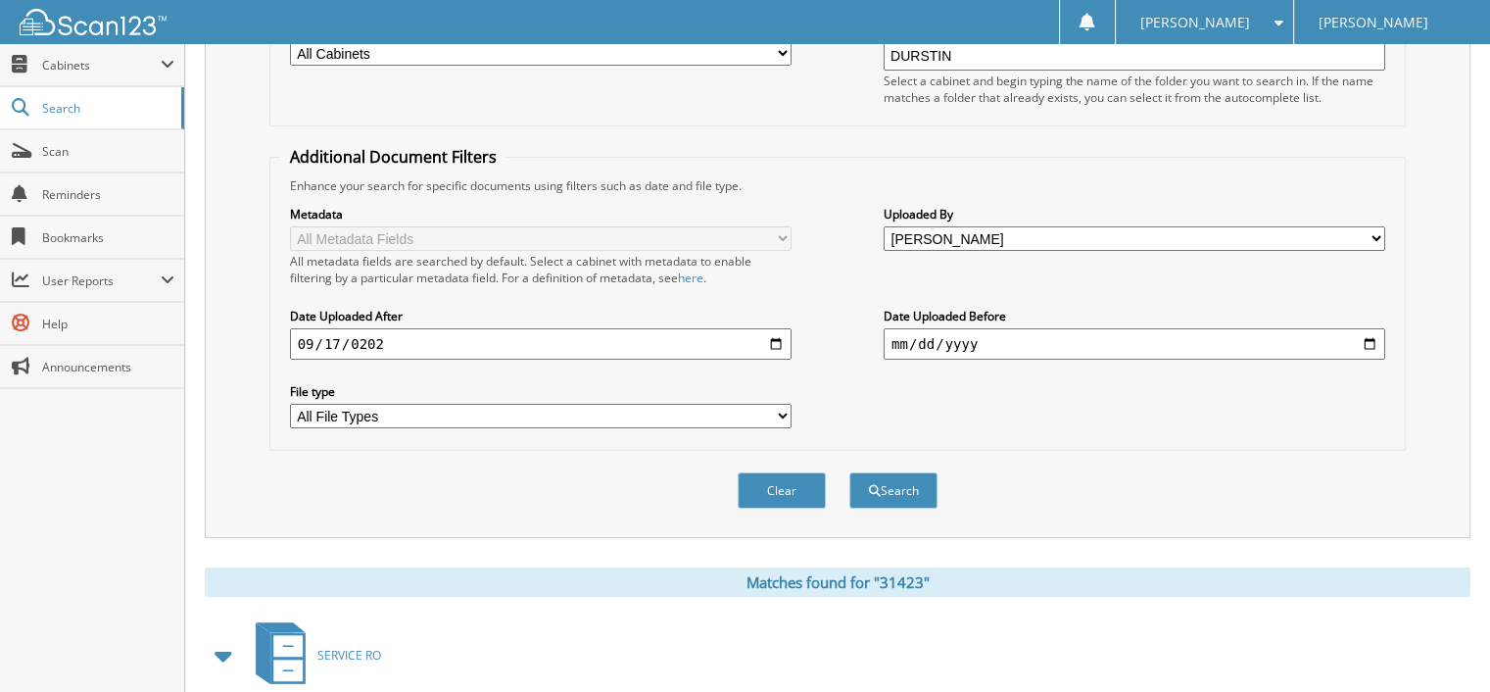
scroll to position [294, 0]
click at [890, 470] on button "Search" at bounding box center [893, 488] width 88 height 36
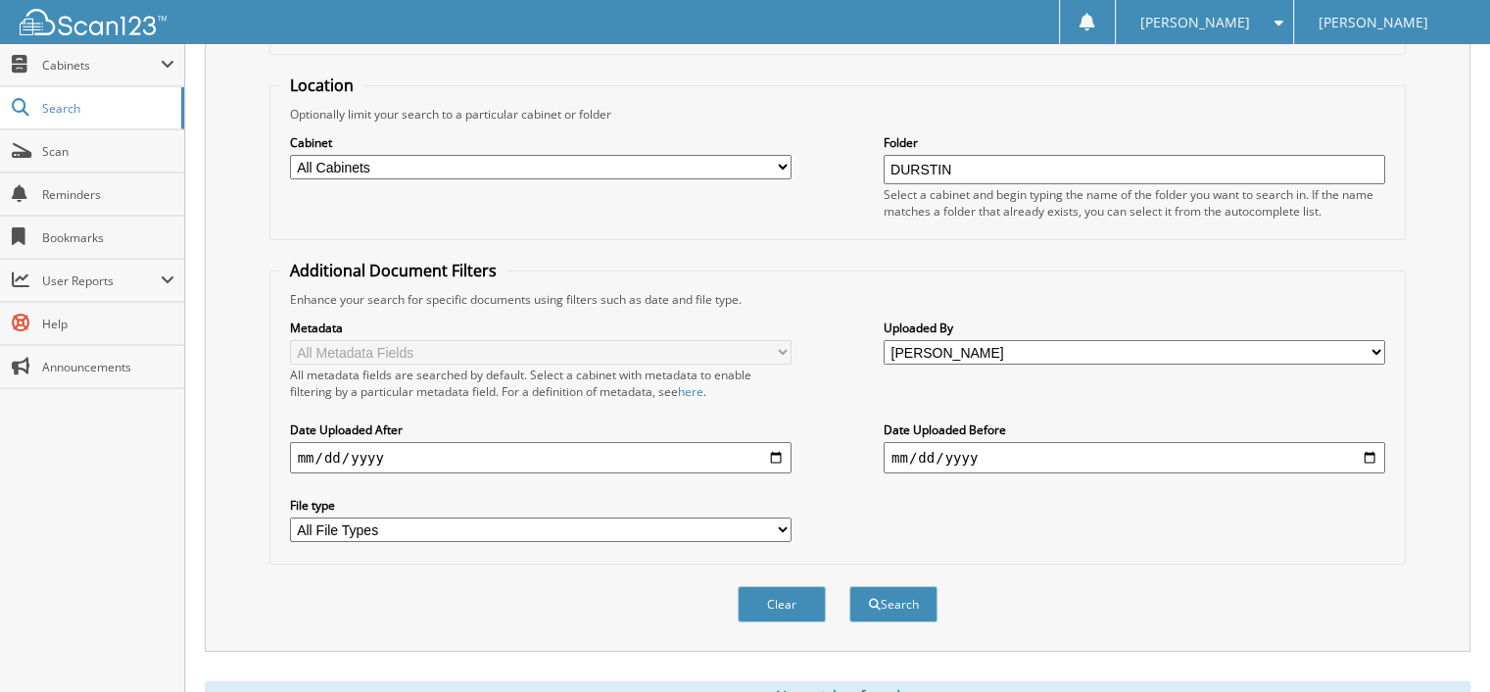
scroll to position [249, 0]
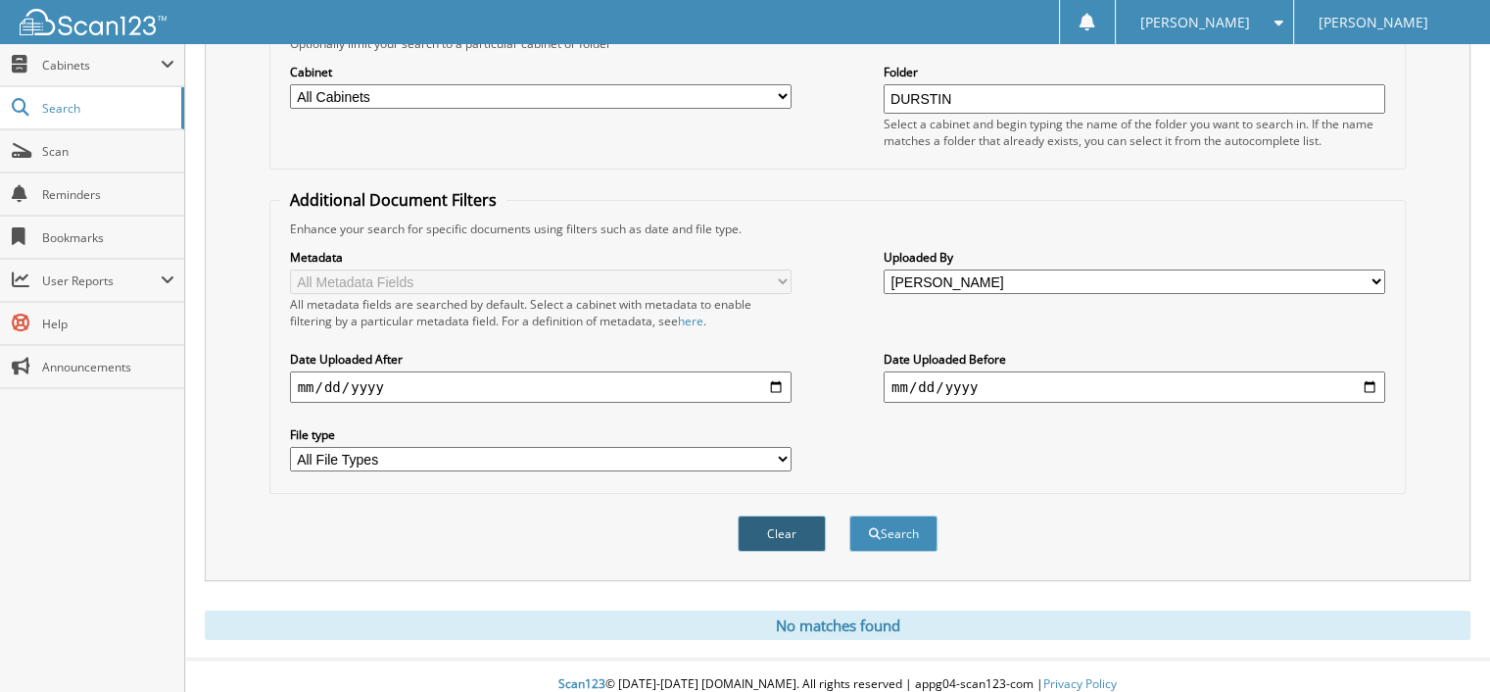
click at [798, 518] on button "Clear" at bounding box center [782, 533] width 88 height 36
select select
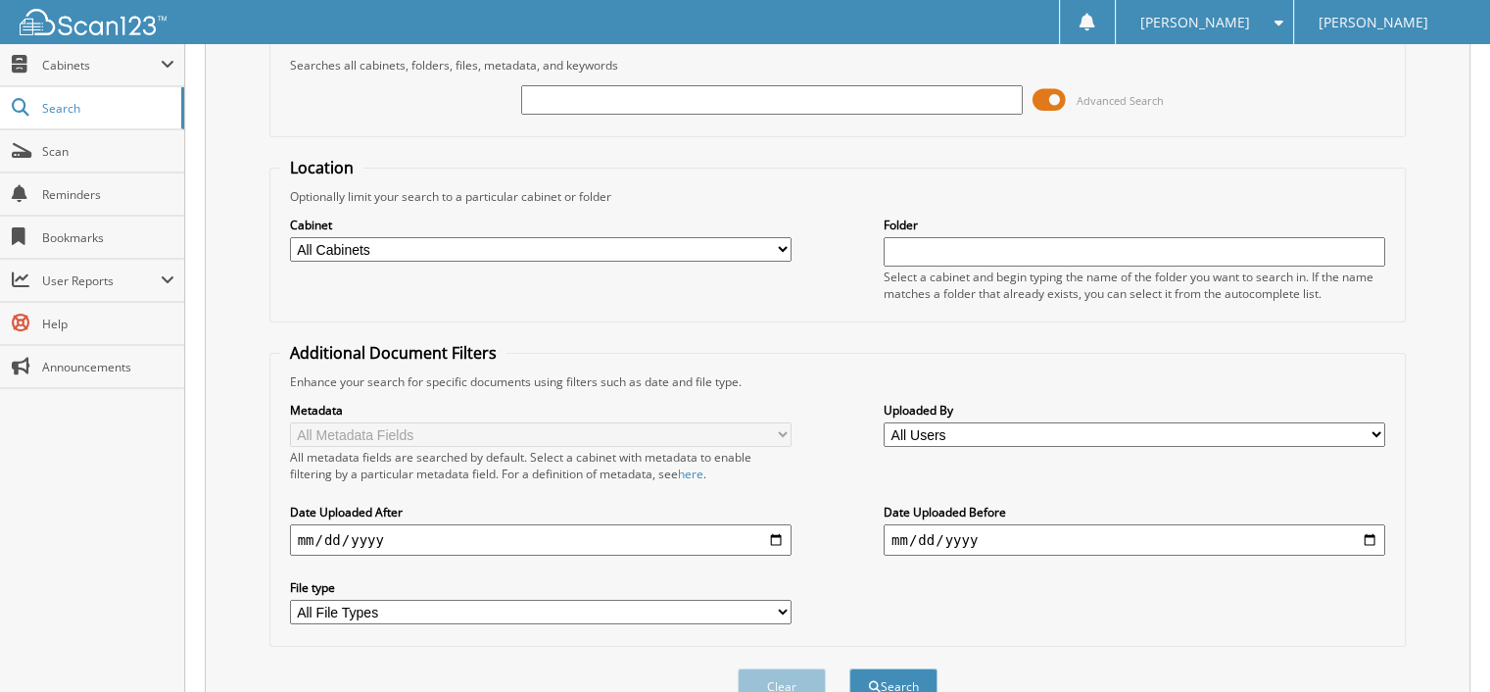
scroll to position [98, 0]
click at [901, 247] on input "text" at bounding box center [1133, 249] width 501 height 29
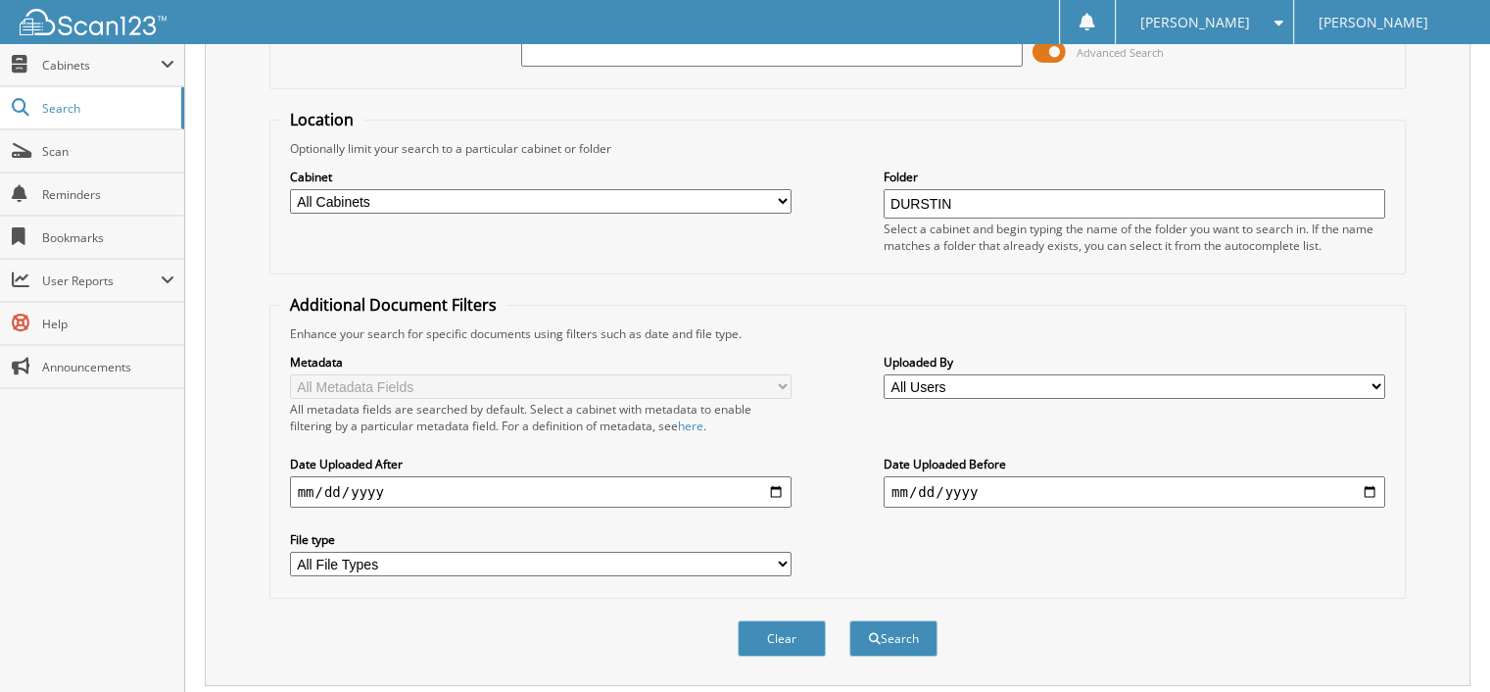
scroll to position [180, 0]
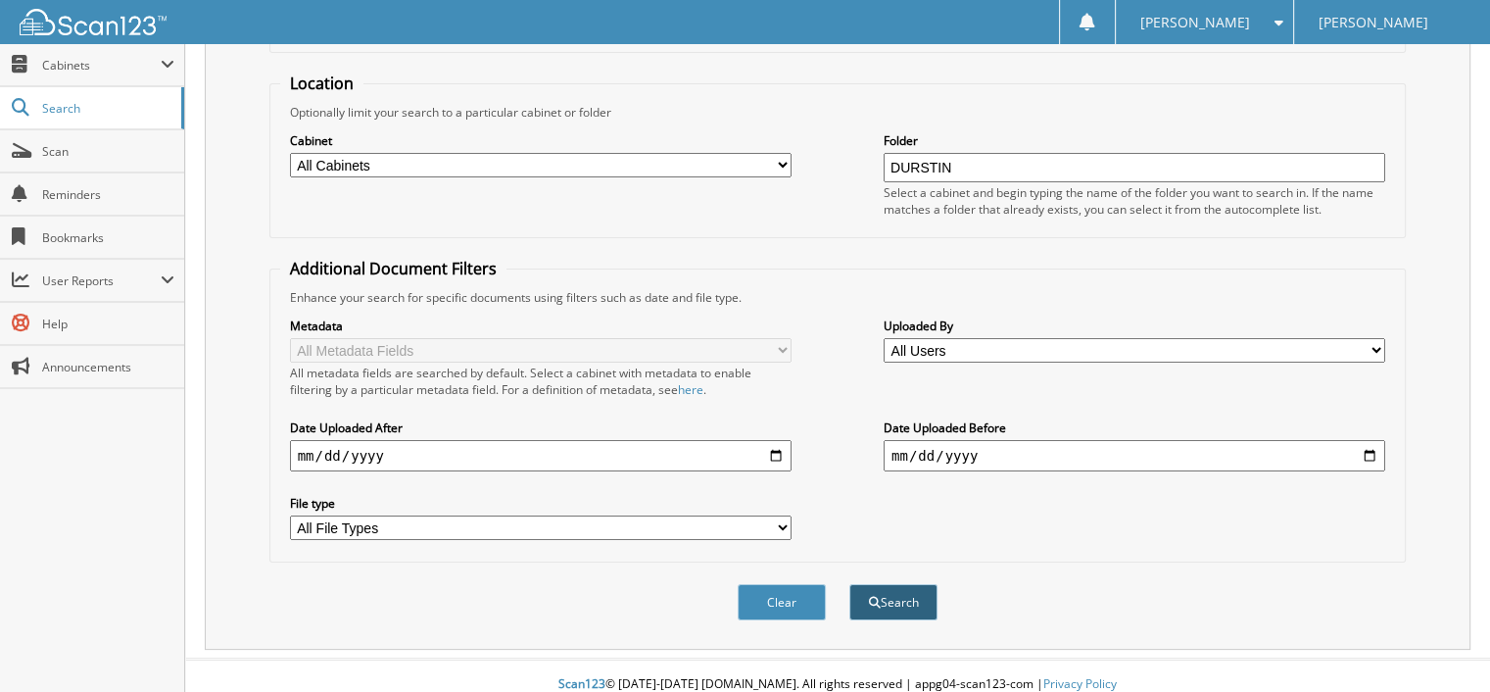
click at [897, 593] on button "Search" at bounding box center [893, 602] width 88 height 36
click at [954, 170] on input "DURSTIN" at bounding box center [1133, 167] width 501 height 29
type input "D"
click at [794, 584] on button "Clear" at bounding box center [782, 602] width 88 height 36
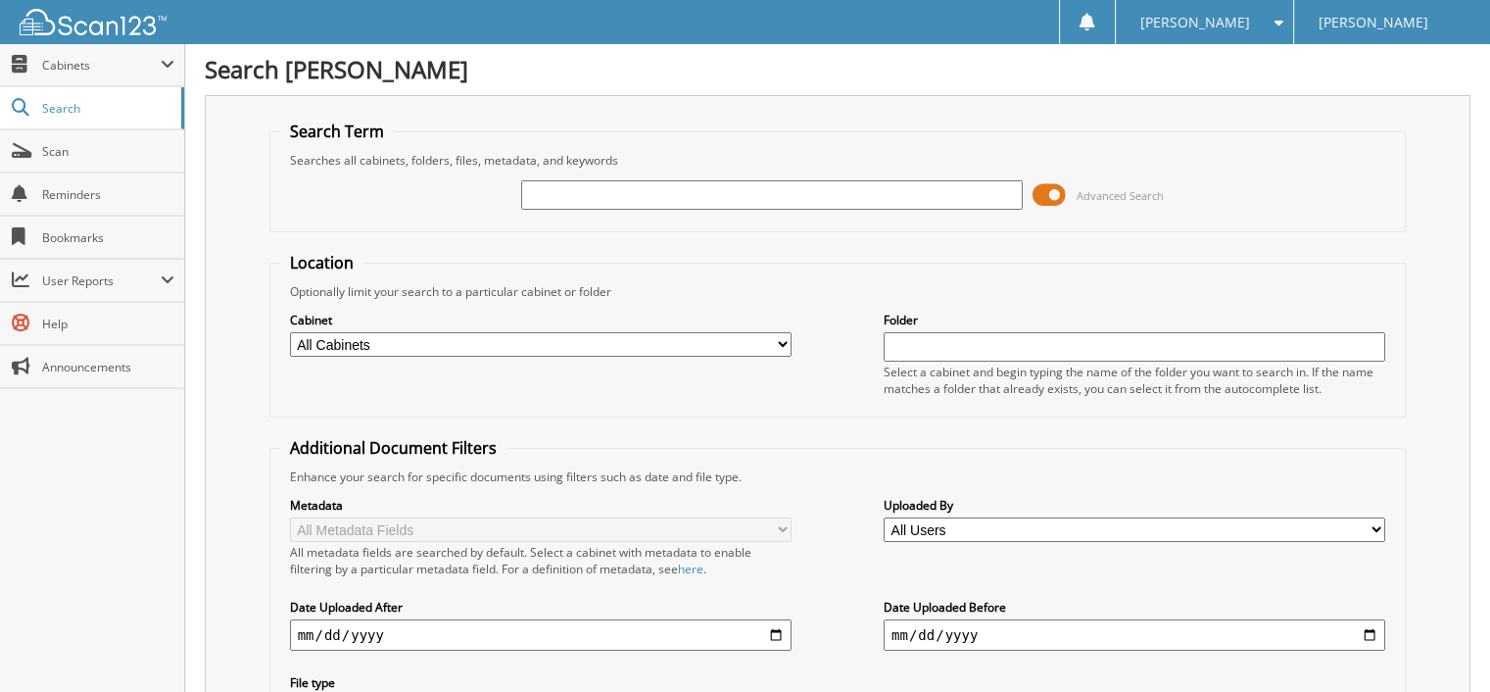
scroll to position [0, 0]
